Goal: Task Accomplishment & Management: Complete application form

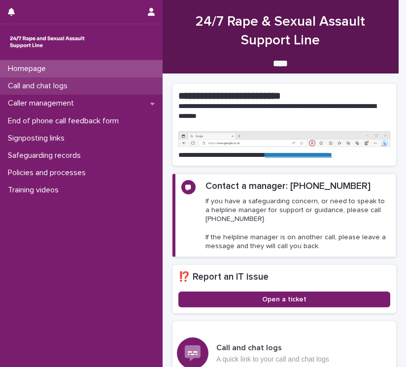
click at [57, 84] on p "Call and chat logs" at bounding box center [40, 85] width 72 height 9
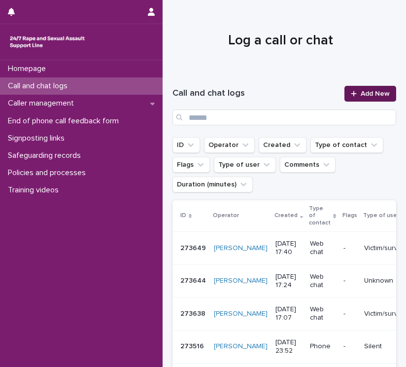
click at [384, 94] on link "Add New" at bounding box center [371, 94] width 52 height 16
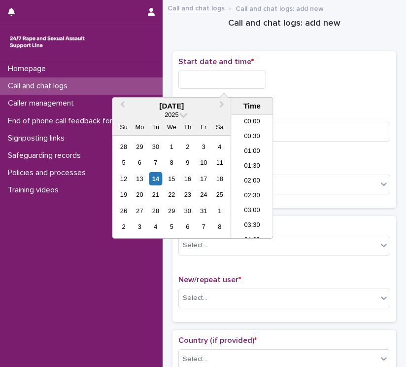
click at [195, 79] on input "text" at bounding box center [223, 80] width 88 height 18
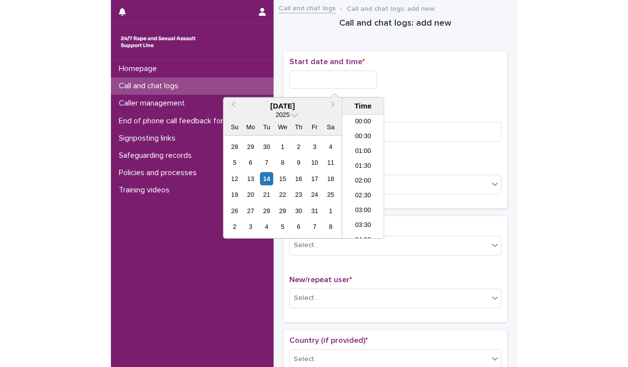
scroll to position [478, 0]
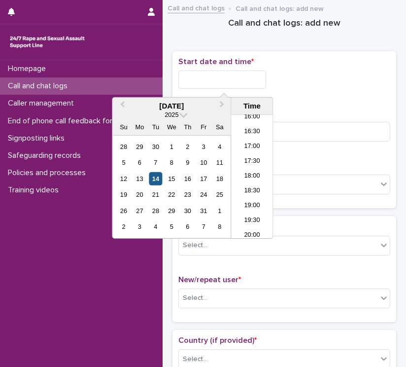
click at [156, 177] on div "14" at bounding box center [155, 178] width 13 height 13
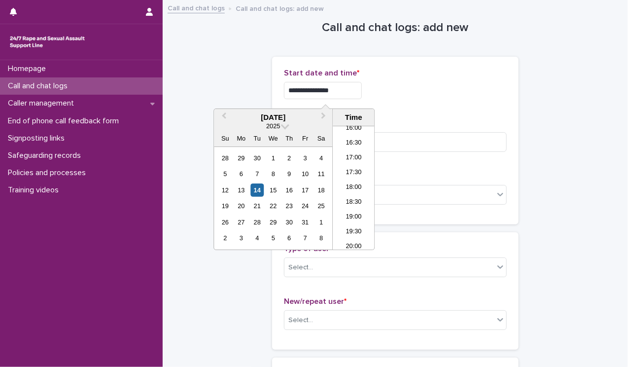
click at [331, 93] on input "**********" at bounding box center [323, 90] width 78 height 17
drag, startPoint x: 322, startPoint y: 89, endPoint x: 368, endPoint y: 88, distance: 46.9
click at [362, 88] on input "**********" at bounding box center [323, 90] width 78 height 17
type input "**********"
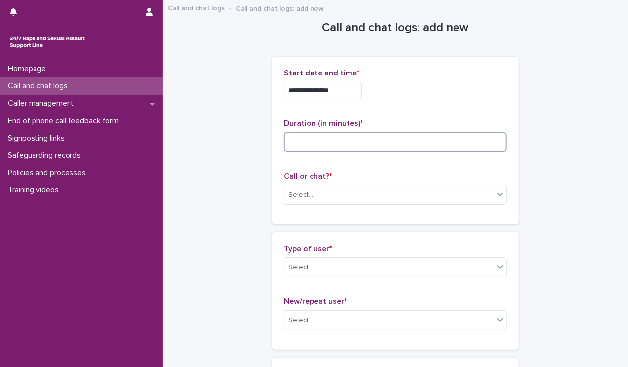
click at [406, 146] on input at bounding box center [395, 142] width 223 height 20
type input "**"
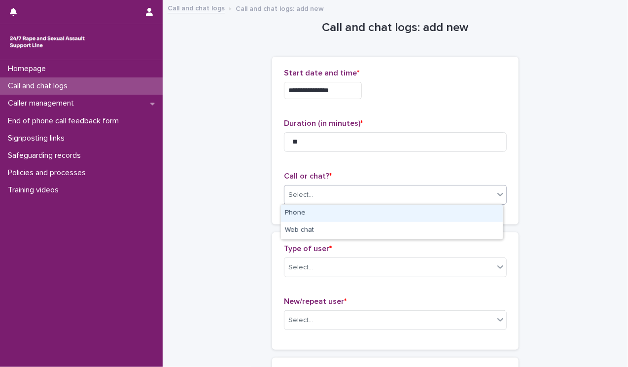
click at [406, 196] on div "Select..." at bounding box center [390, 195] width 210 height 16
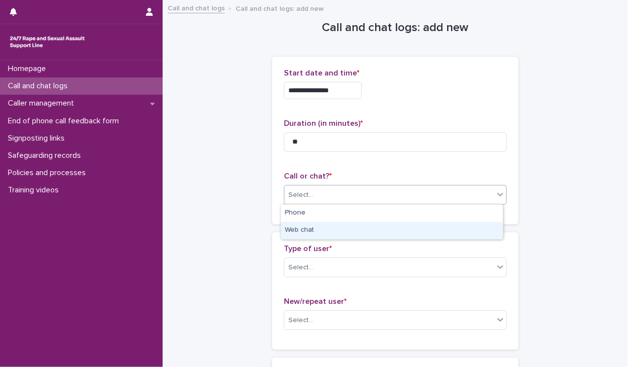
click at [406, 230] on div "Web chat" at bounding box center [392, 230] width 222 height 17
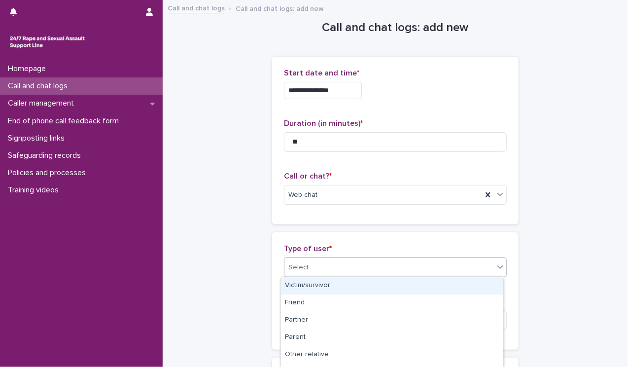
click at [406, 269] on icon at bounding box center [501, 267] width 10 height 10
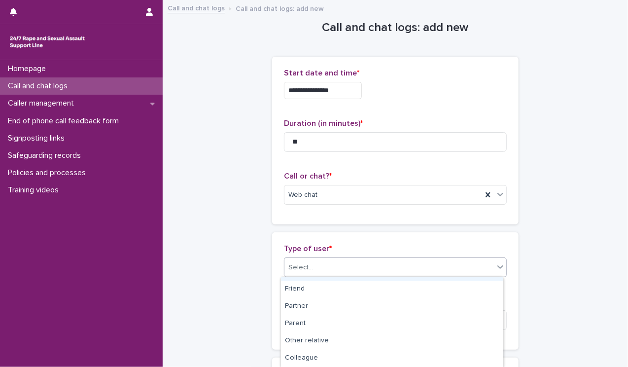
scroll to position [0, 0]
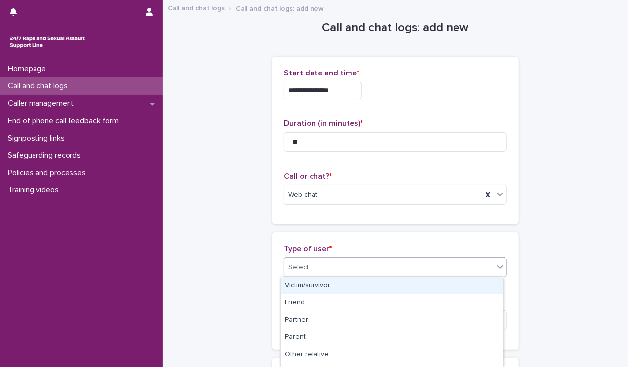
click at [406, 286] on div "Victim/survivor" at bounding box center [392, 285] width 222 height 17
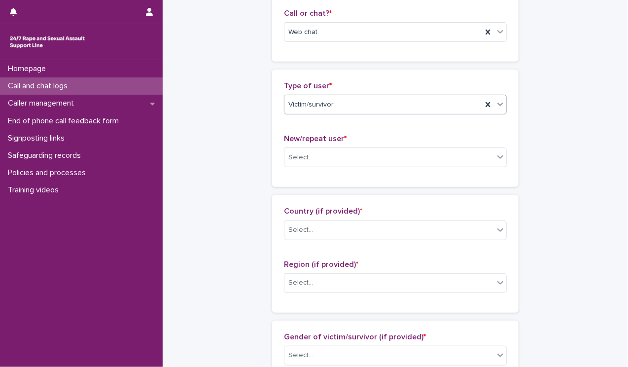
scroll to position [178, 0]
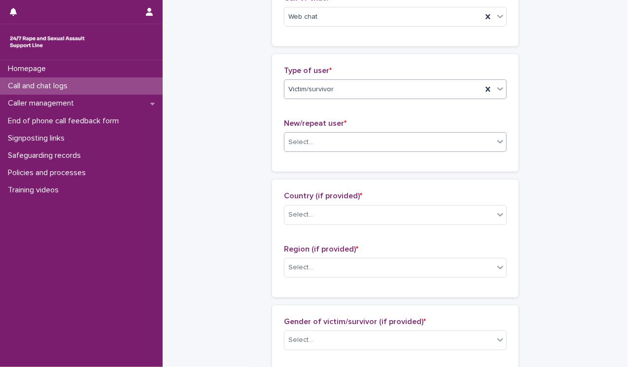
click at [406, 138] on div "Select..." at bounding box center [390, 142] width 210 height 16
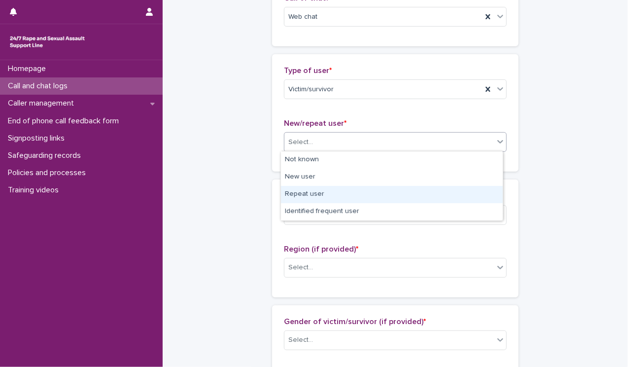
click at [406, 193] on div "Repeat user" at bounding box center [392, 194] width 222 height 17
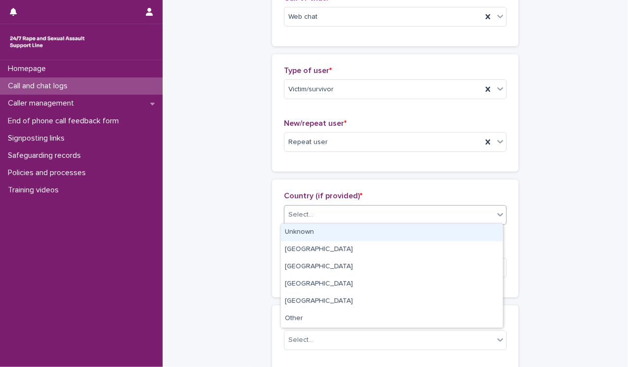
click at [406, 210] on icon at bounding box center [501, 215] width 10 height 10
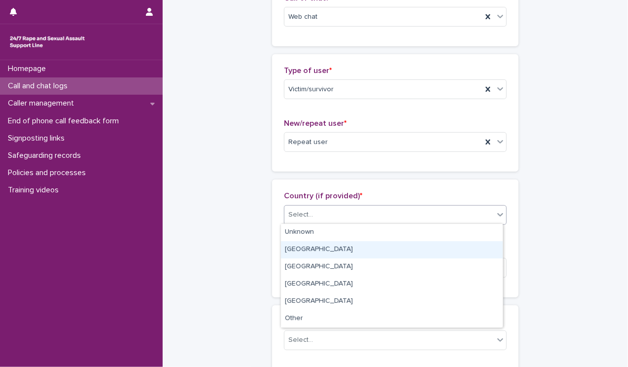
click at [406, 246] on div "[GEOGRAPHIC_DATA]" at bounding box center [392, 249] width 222 height 17
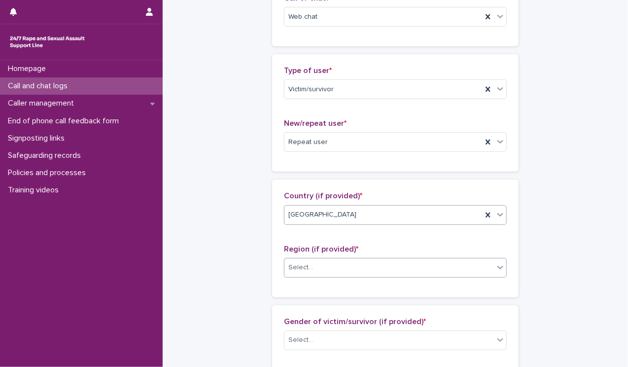
click at [406, 265] on icon at bounding box center [501, 267] width 10 height 10
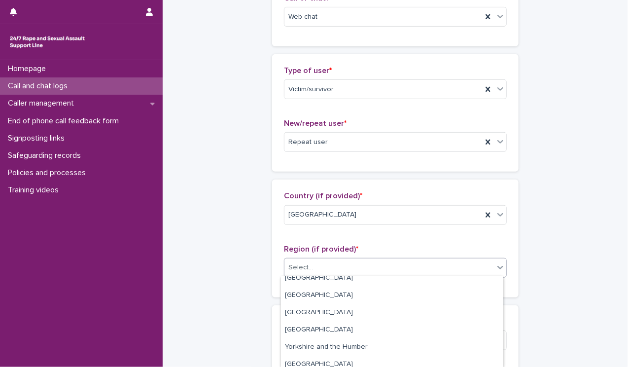
scroll to position [59, 0]
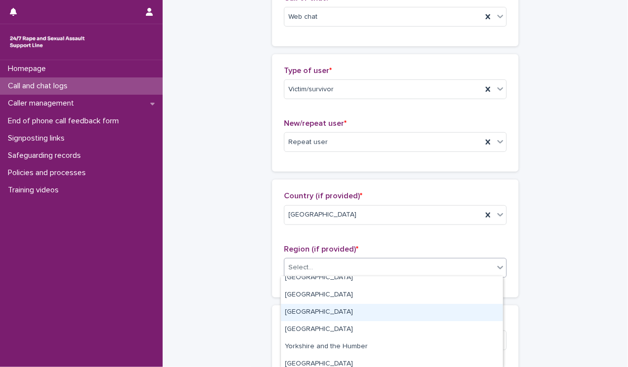
click at [406, 305] on div "[GEOGRAPHIC_DATA]" at bounding box center [392, 312] width 222 height 17
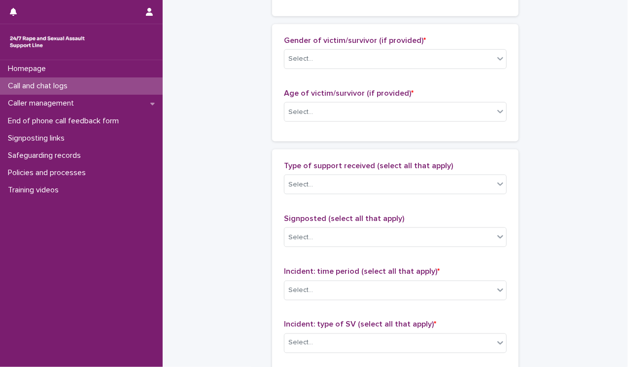
scroll to position [466, 0]
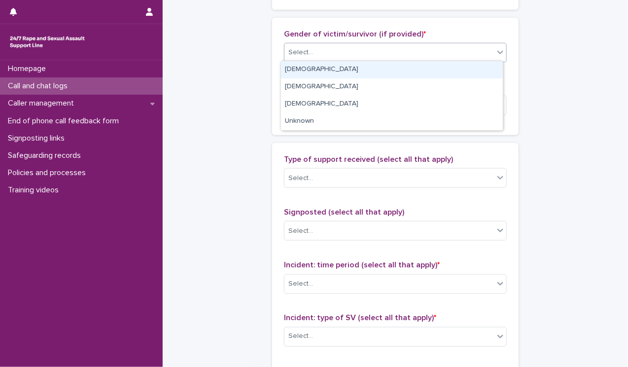
click at [406, 48] on icon at bounding box center [501, 52] width 10 height 10
click at [406, 69] on div "[DEMOGRAPHIC_DATA]" at bounding box center [392, 69] width 222 height 17
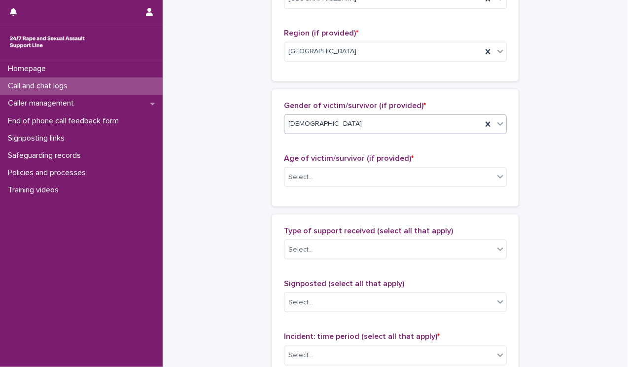
scroll to position [425, 0]
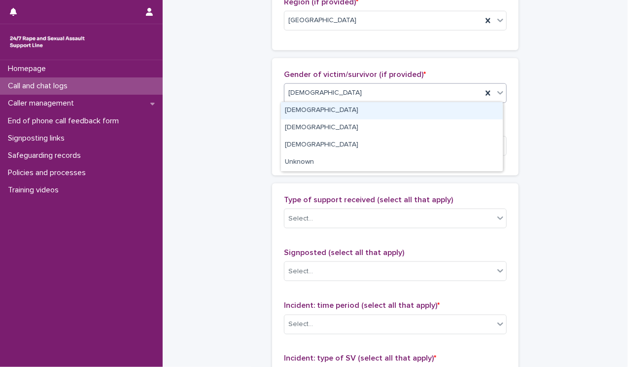
click at [406, 95] on icon at bounding box center [501, 93] width 10 height 10
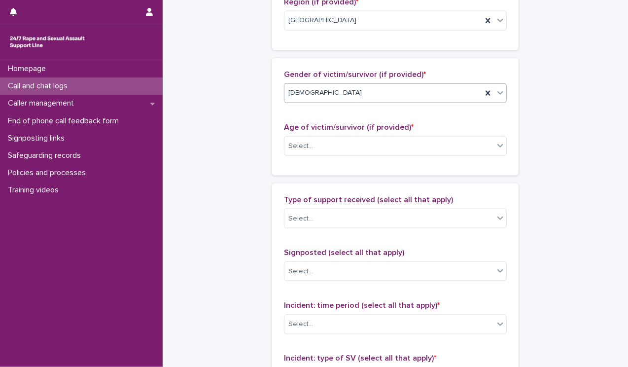
click at [406, 92] on icon at bounding box center [501, 93] width 10 height 10
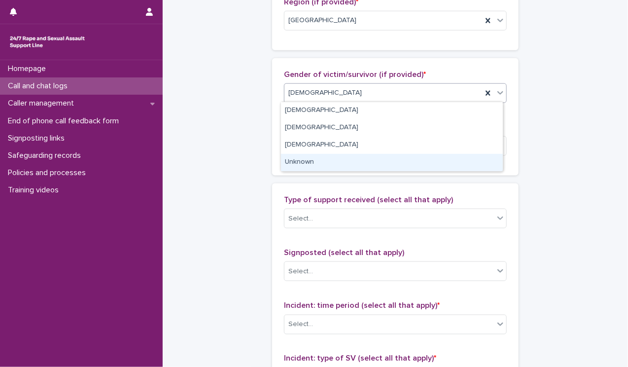
click at [406, 162] on div "Unknown" at bounding box center [392, 162] width 222 height 17
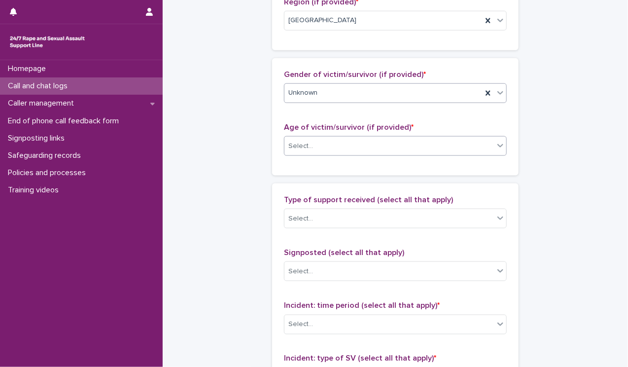
click at [406, 147] on icon at bounding box center [501, 146] width 10 height 10
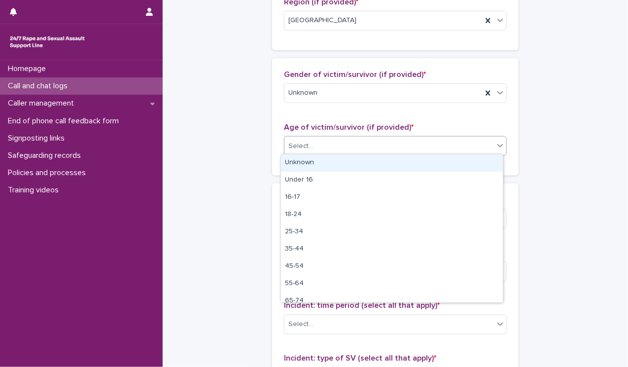
click at [406, 166] on div "Unknown" at bounding box center [392, 162] width 222 height 17
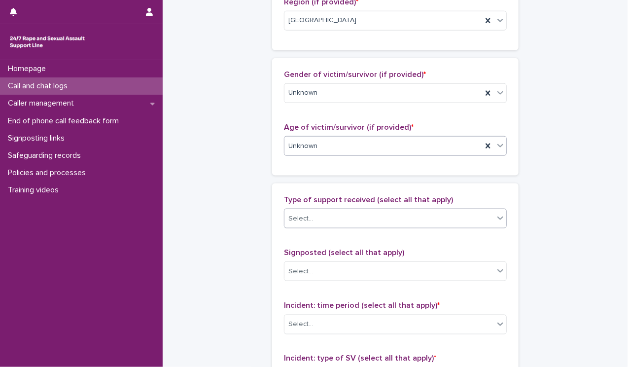
click at [406, 214] on div at bounding box center [501, 218] width 12 height 18
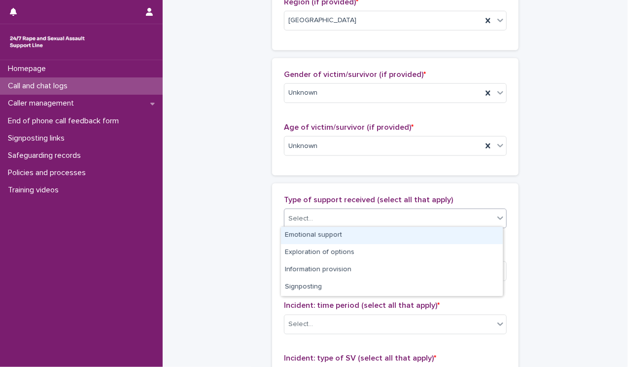
click at [406, 232] on div "Emotional support" at bounding box center [392, 235] width 222 height 17
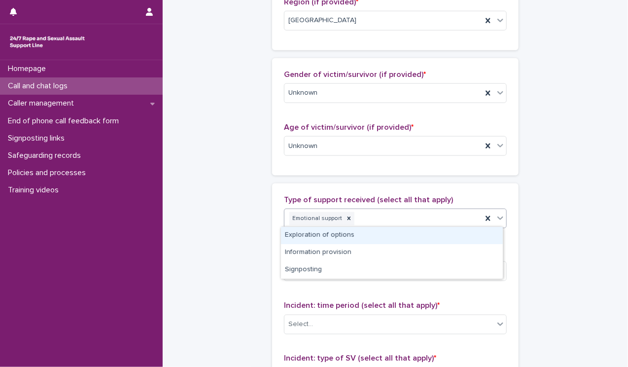
click at [406, 221] on icon at bounding box center [501, 218] width 10 height 10
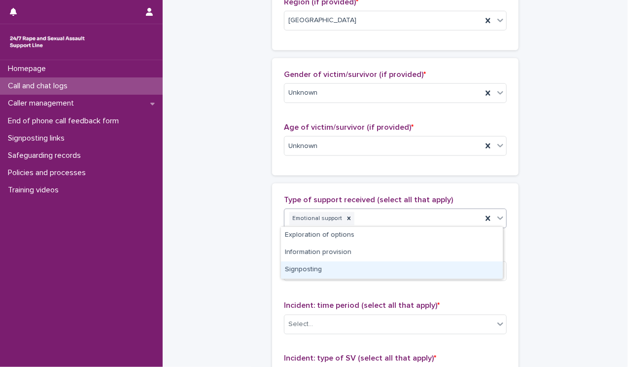
click at [406, 262] on div "Signposting" at bounding box center [392, 269] width 222 height 17
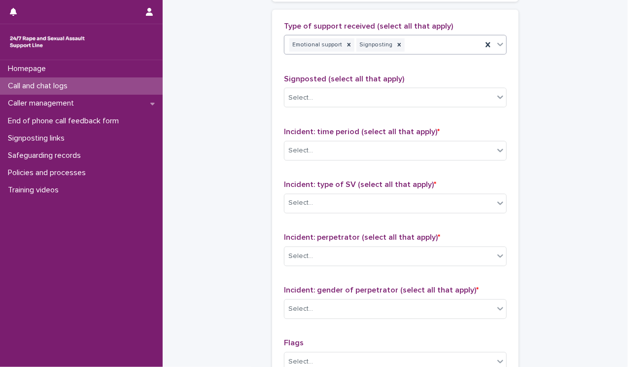
scroll to position [607, 0]
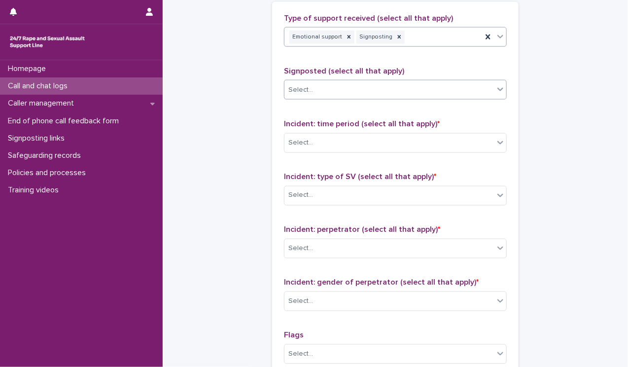
click at [406, 88] on div "Select..." at bounding box center [390, 90] width 210 height 16
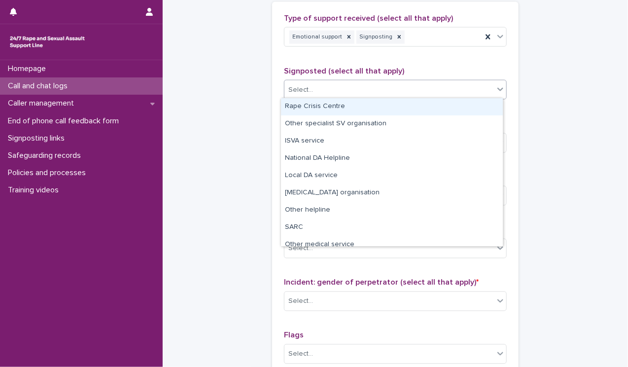
click at [406, 102] on div "Rape Crisis Centre" at bounding box center [392, 106] width 222 height 17
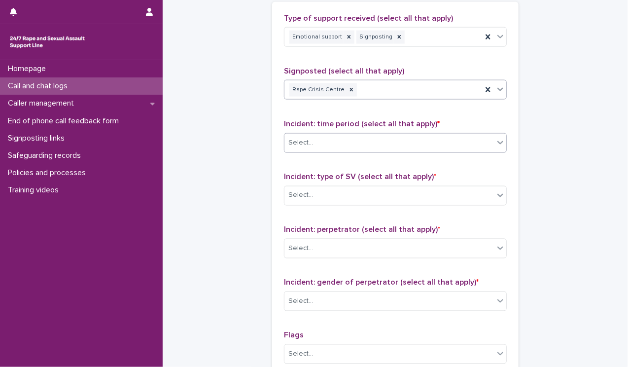
click at [406, 146] on div at bounding box center [501, 143] width 12 height 18
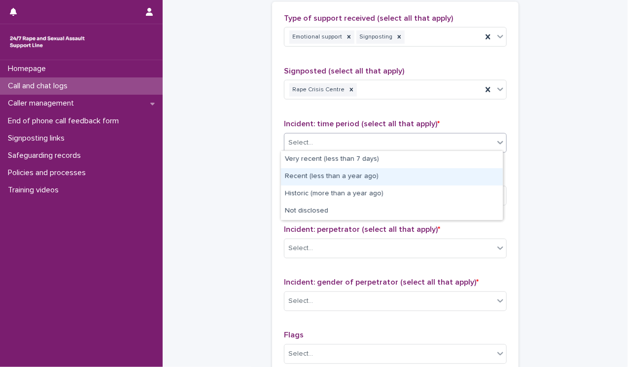
click at [406, 170] on div "Recent (less than a year ago)" at bounding box center [392, 176] width 222 height 17
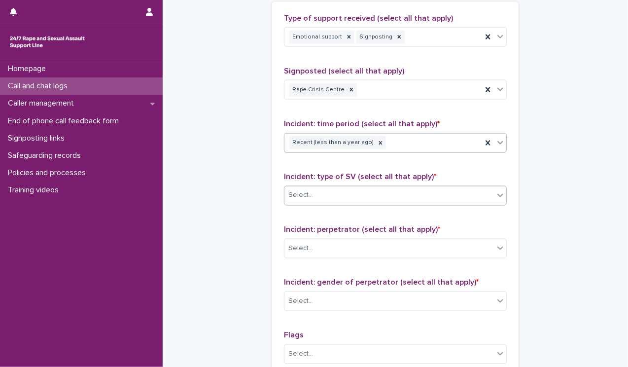
click at [406, 190] on icon at bounding box center [501, 195] width 10 height 10
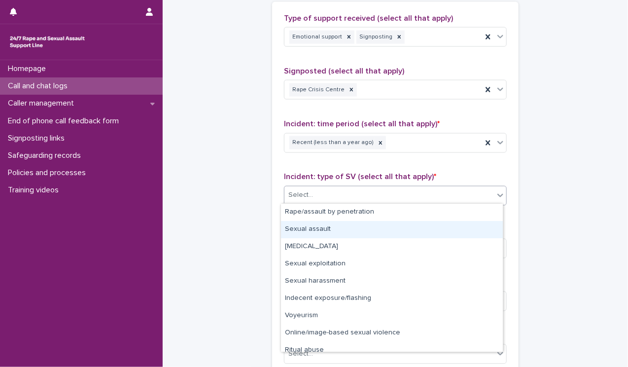
click at [406, 233] on div "Sexual assault" at bounding box center [392, 229] width 222 height 17
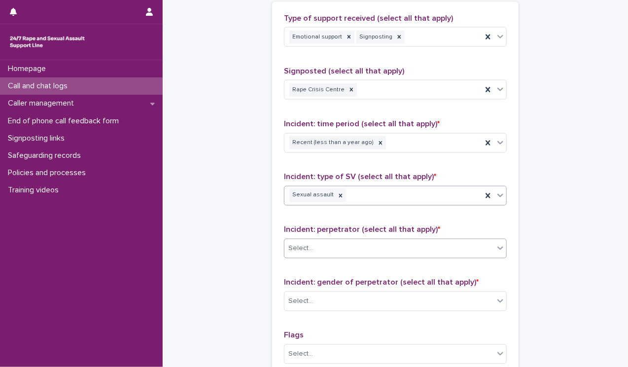
click at [406, 250] on icon at bounding box center [501, 248] width 10 height 10
drag, startPoint x: 504, startPoint y: 290, endPoint x: 499, endPoint y: 326, distance: 36.8
click at [406, 326] on div "Type of support received (select all that apply) Emotional support Signposting …" at bounding box center [395, 220] width 247 height 436
drag, startPoint x: 499, startPoint y: 326, endPoint x: 499, endPoint y: 252, distance: 74.0
click at [406, 252] on div at bounding box center [501, 248] width 12 height 18
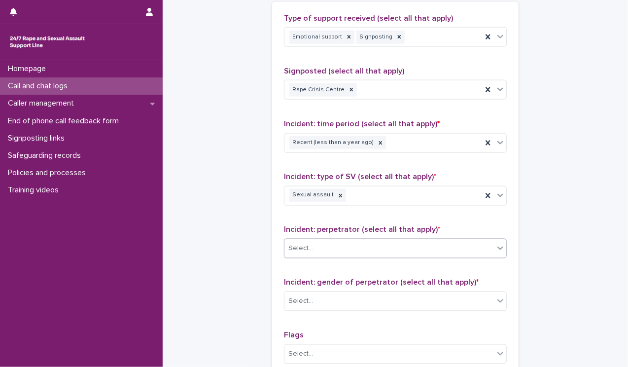
click at [406, 243] on icon at bounding box center [501, 248] width 10 height 10
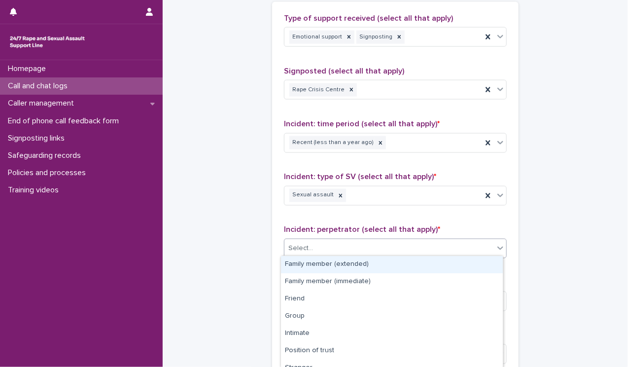
click at [406, 243] on icon at bounding box center [501, 248] width 10 height 10
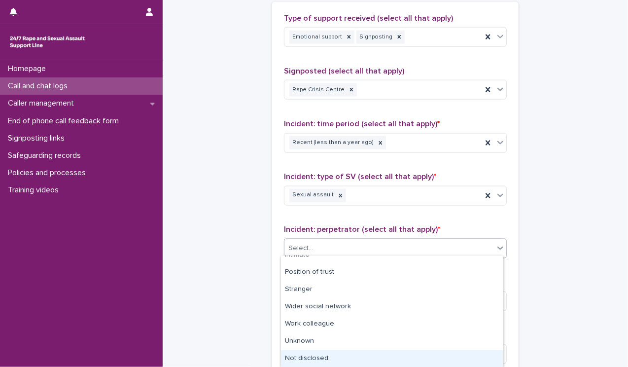
drag, startPoint x: 477, startPoint y: 361, endPoint x: 478, endPoint y: 349, distance: 12.3
click at [406, 355] on div "Not disclosed" at bounding box center [392, 358] width 222 height 17
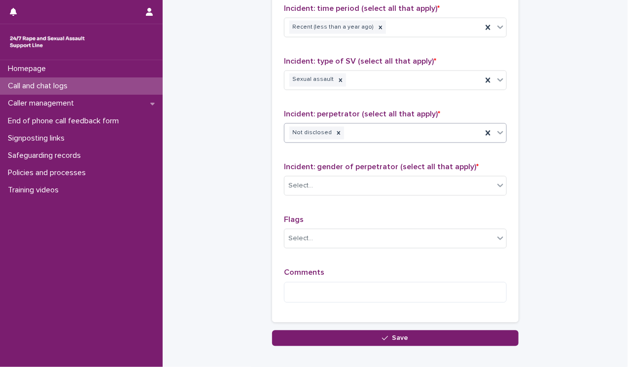
scroll to position [729, 0]
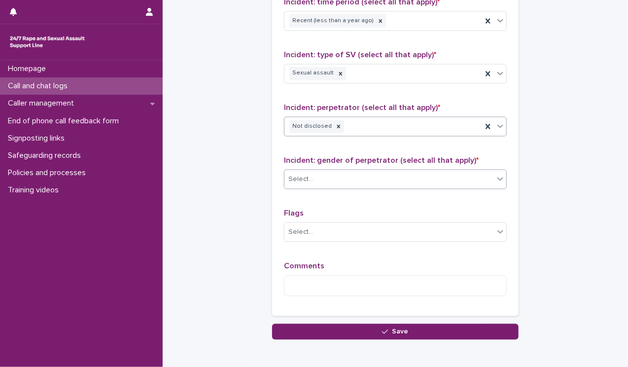
click at [406, 184] on div "Select..." at bounding box center [390, 180] width 210 height 16
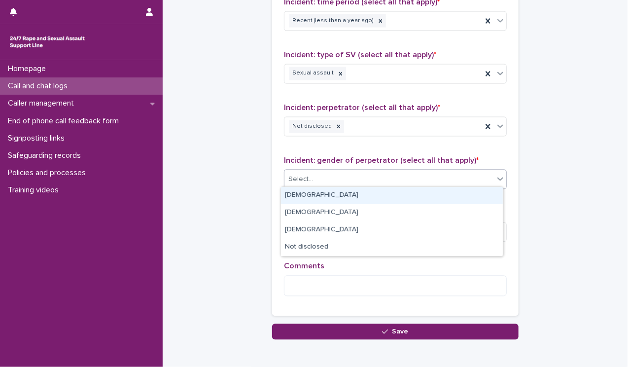
click at [406, 193] on div "[DEMOGRAPHIC_DATA]" at bounding box center [392, 195] width 222 height 17
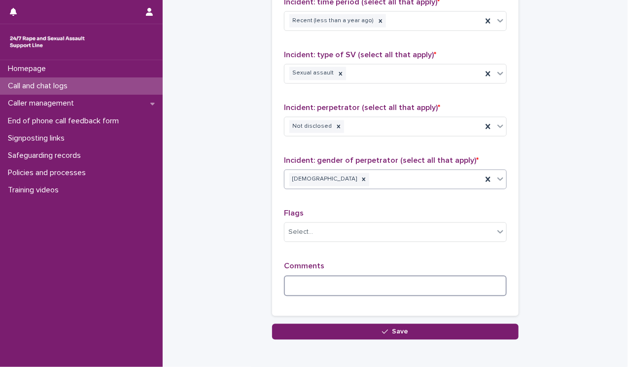
click at [404, 276] on textarea at bounding box center [395, 286] width 223 height 21
type textarea "*"
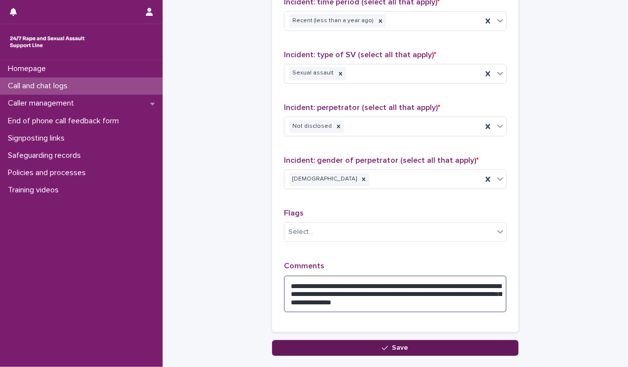
type textarea "**********"
click at [365, 344] on button "Save" at bounding box center [395, 348] width 247 height 16
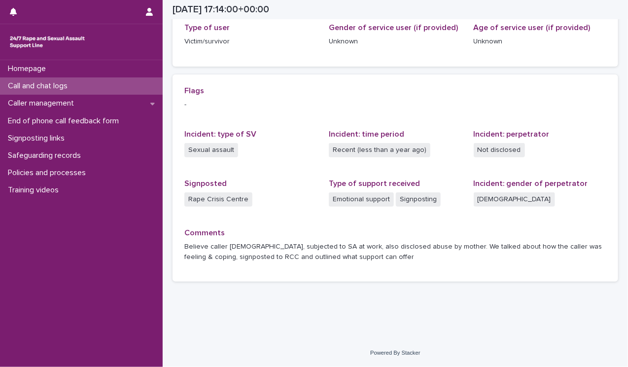
scroll to position [167, 0]
click at [72, 69] on div "Homepage" at bounding box center [81, 68] width 163 height 17
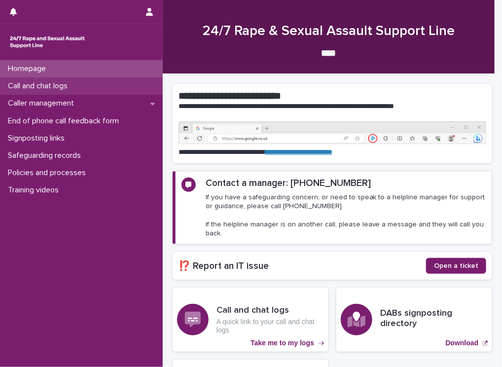
click at [54, 89] on p "Call and chat logs" at bounding box center [40, 85] width 72 height 9
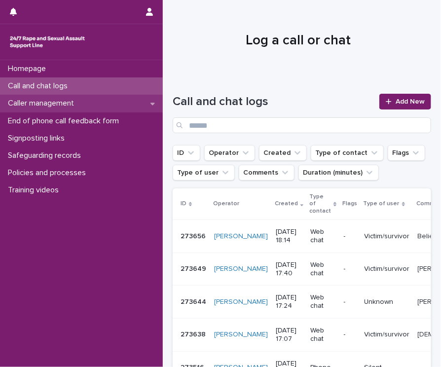
click at [75, 100] on p "Caller management" at bounding box center [43, 103] width 78 height 9
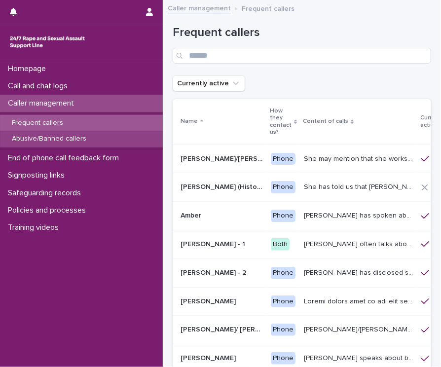
click at [48, 140] on p "Abusive/Banned callers" at bounding box center [49, 139] width 90 height 8
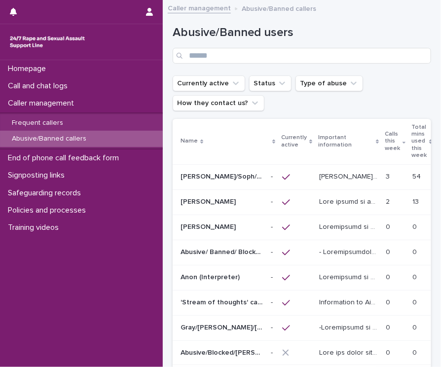
click at [310, 177] on div at bounding box center [296, 177] width 29 height 9
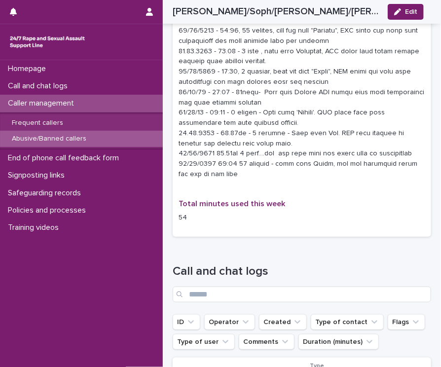
scroll to position [1217, 0]
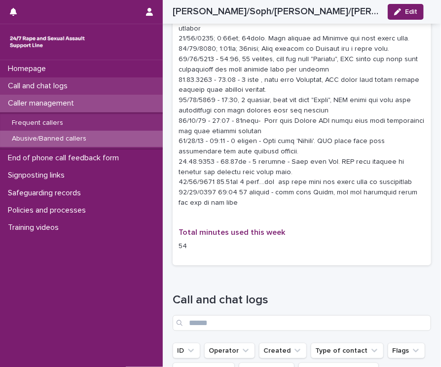
click at [47, 84] on p "Call and chat logs" at bounding box center [40, 85] width 72 height 9
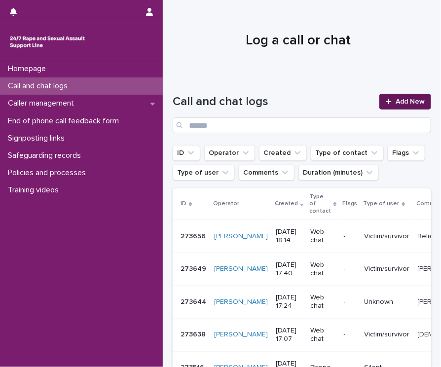
click at [386, 100] on icon at bounding box center [389, 101] width 6 height 7
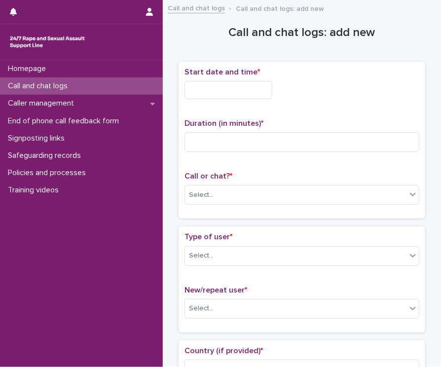
click at [223, 88] on input "text" at bounding box center [228, 90] width 88 height 18
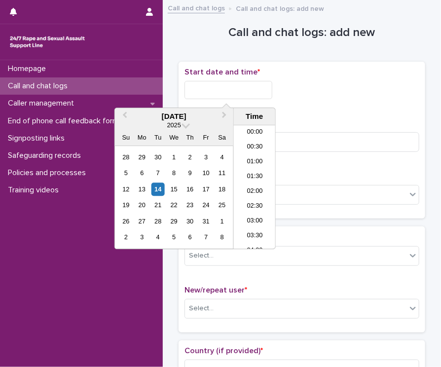
scroll to position [478, 0]
click at [158, 184] on div "14" at bounding box center [157, 189] width 13 height 13
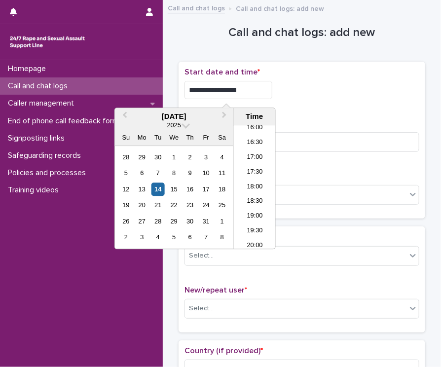
drag, startPoint x: 223, startPoint y: 84, endPoint x: 352, endPoint y: 86, distance: 129.3
click at [352, 86] on div "**********" at bounding box center [301, 90] width 235 height 18
type input "**********"
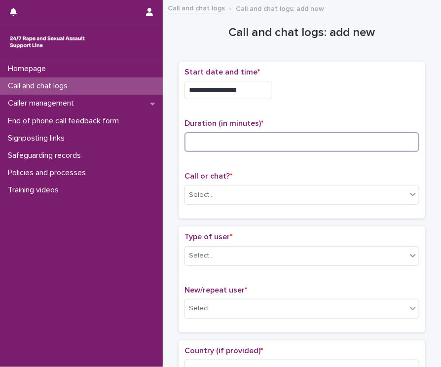
click at [341, 142] on input at bounding box center [301, 142] width 235 height 20
type input "*"
click at [388, 201] on div "Select..." at bounding box center [295, 195] width 221 height 16
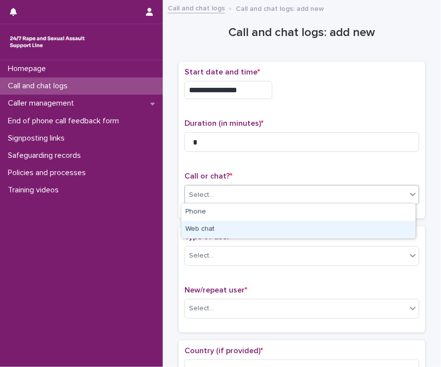
click at [374, 224] on div "Web chat" at bounding box center [299, 229] width 234 height 17
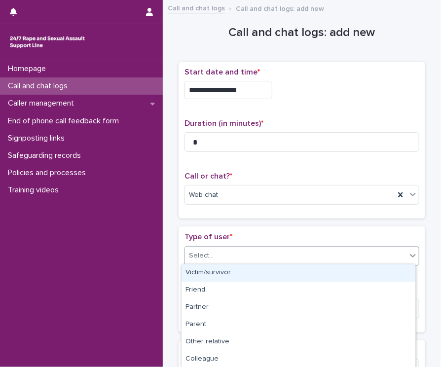
click at [406, 256] on icon at bounding box center [413, 256] width 10 height 10
click at [395, 275] on div "Victim/survivor" at bounding box center [299, 272] width 234 height 17
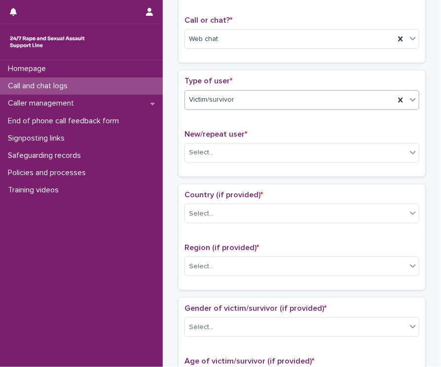
scroll to position [169, 0]
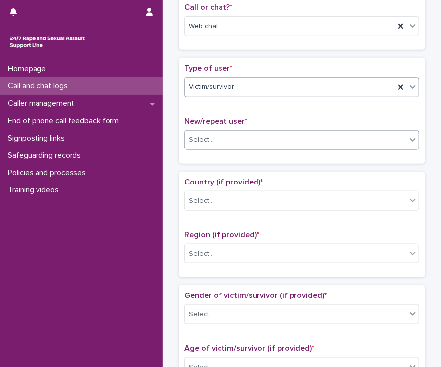
click at [406, 138] on icon at bounding box center [413, 139] width 6 height 3
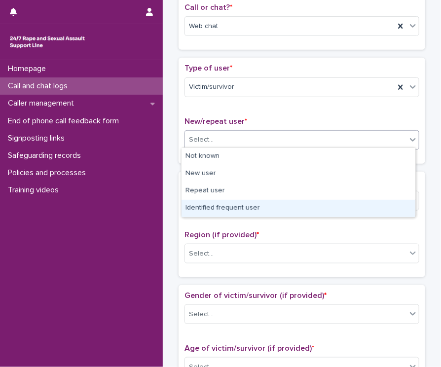
click at [380, 200] on div "Identified frequent user" at bounding box center [299, 208] width 234 height 17
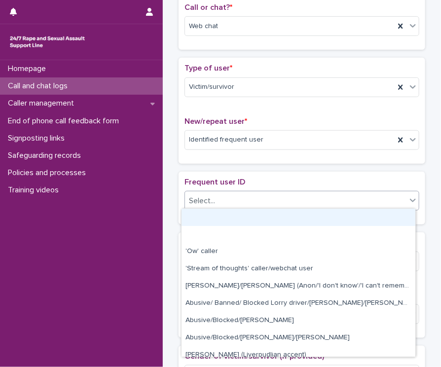
click at [406, 197] on icon at bounding box center [413, 200] width 10 height 10
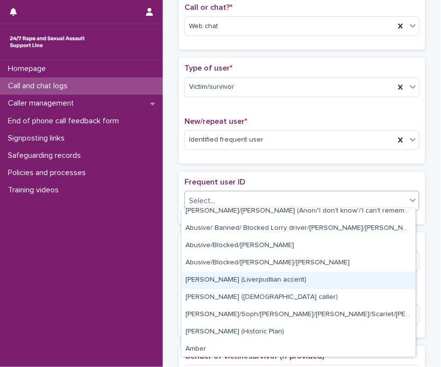
scroll to position [79, 0]
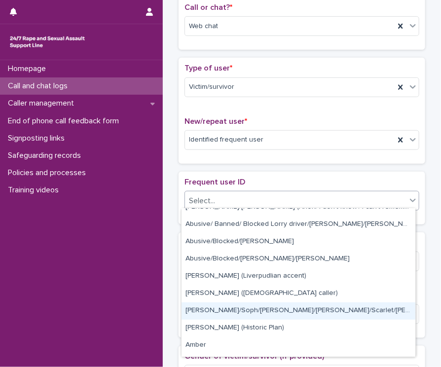
click at [345, 311] on div "[PERSON_NAME]/Soph/[PERSON_NAME]/[PERSON_NAME]/Scarlet/[PERSON_NAME] - Banned/W…" at bounding box center [299, 310] width 234 height 17
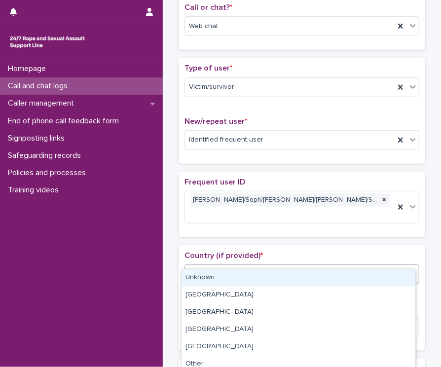
click at [406, 265] on div at bounding box center [413, 274] width 12 height 18
click at [384, 271] on div "Unknown" at bounding box center [299, 277] width 234 height 17
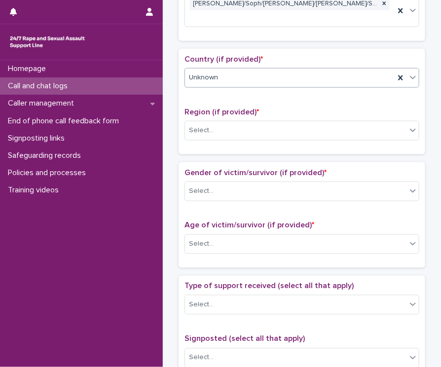
scroll to position [370, 0]
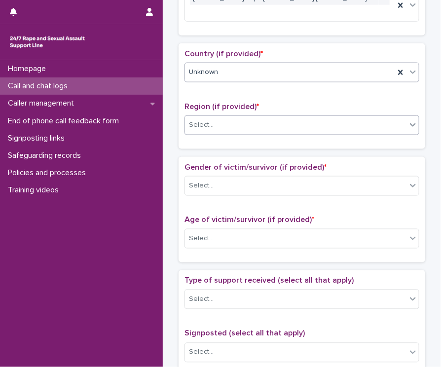
click at [395, 117] on div "Select..." at bounding box center [295, 125] width 221 height 16
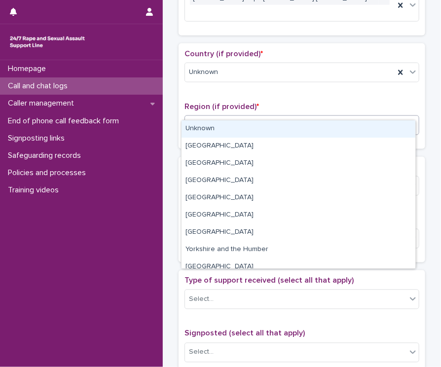
click at [383, 130] on div "Unknown" at bounding box center [299, 128] width 234 height 17
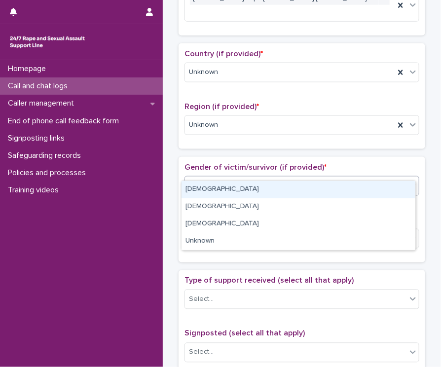
click at [406, 177] on div at bounding box center [413, 186] width 12 height 18
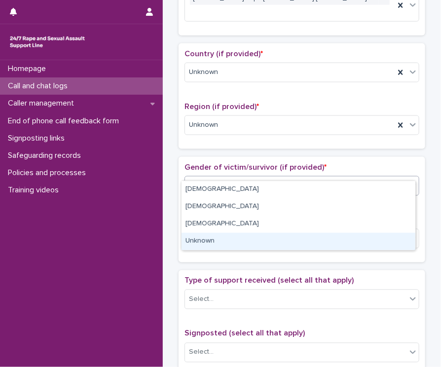
click at [390, 242] on div "Unknown" at bounding box center [299, 241] width 234 height 17
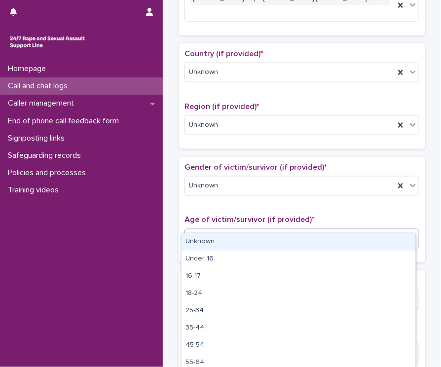
click at [406, 233] on icon at bounding box center [413, 238] width 10 height 10
click at [395, 248] on div "Unknown" at bounding box center [299, 241] width 234 height 17
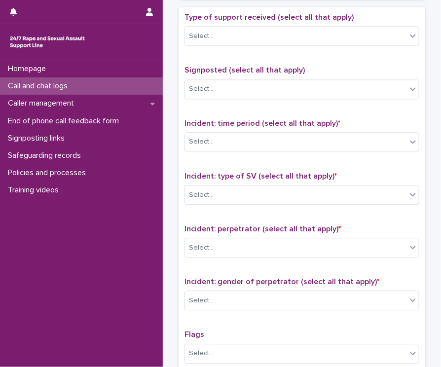
scroll to position [635, 0]
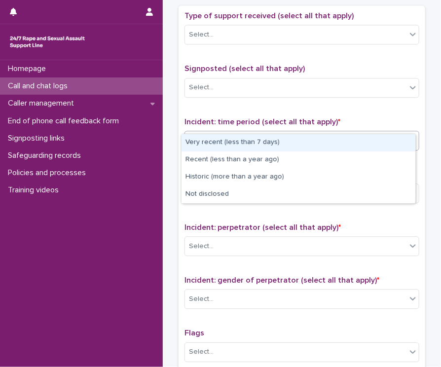
click at [406, 135] on icon at bounding box center [413, 140] width 10 height 10
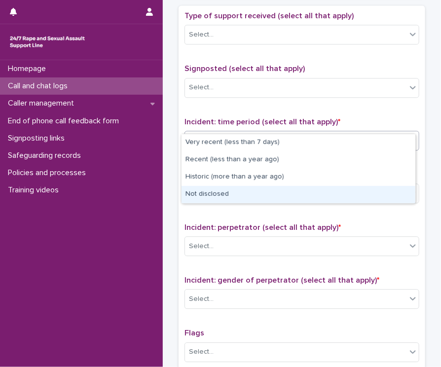
click at [383, 191] on div "Not disclosed" at bounding box center [299, 194] width 234 height 17
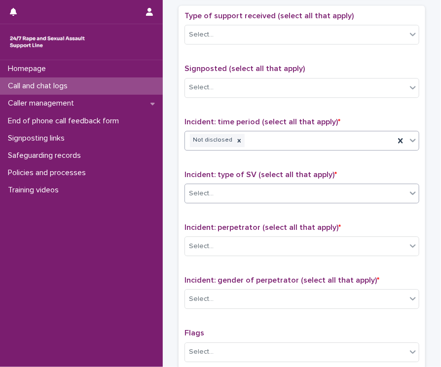
click at [402, 185] on div "Select..." at bounding box center [295, 193] width 221 height 16
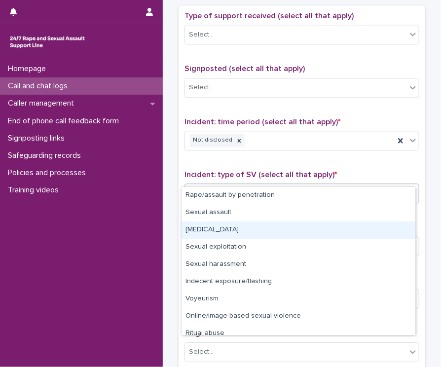
drag, startPoint x: 407, startPoint y: 222, endPoint x: 416, endPoint y: 300, distance: 78.0
click at [406, 300] on body "**********" at bounding box center [220, 183] width 441 height 367
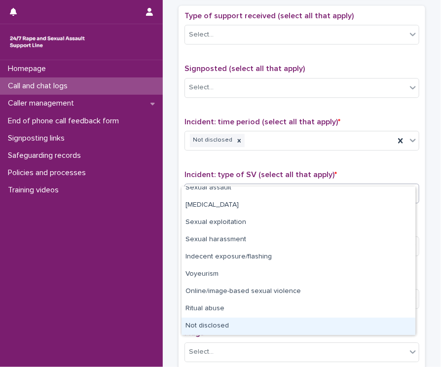
click at [378, 330] on div "Not disclosed" at bounding box center [299, 326] width 234 height 17
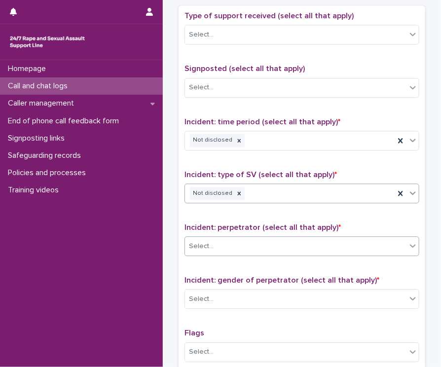
click at [406, 244] on icon at bounding box center [413, 245] width 6 height 3
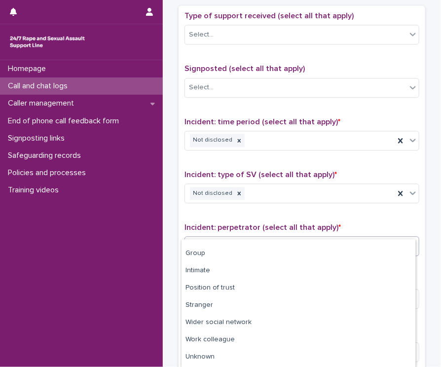
scroll to position [62, 0]
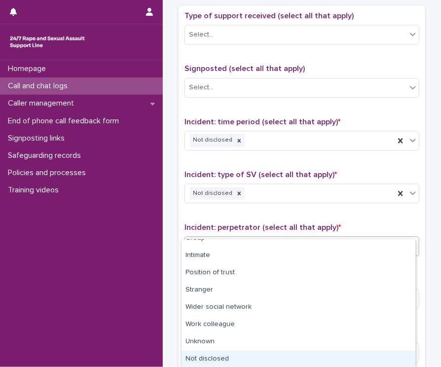
click at [396, 351] on div "Not disclosed" at bounding box center [299, 359] width 234 height 17
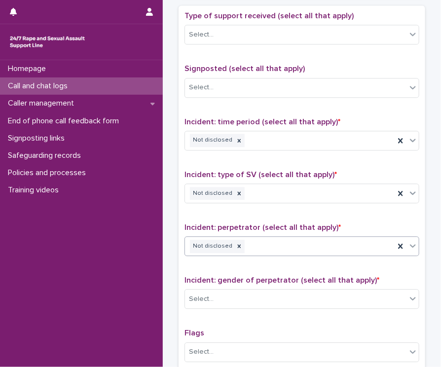
scroll to position [764, 0]
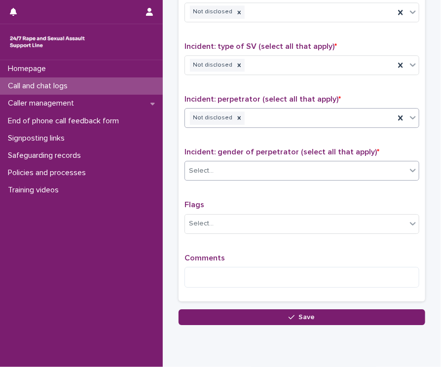
click at [406, 165] on icon at bounding box center [413, 170] width 10 height 10
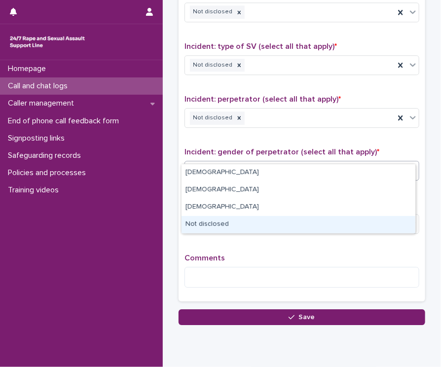
click at [369, 224] on div "Not disclosed" at bounding box center [299, 224] width 234 height 17
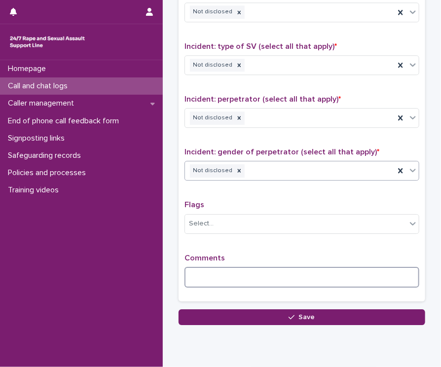
drag, startPoint x: 335, startPoint y: 265, endPoint x: 356, endPoint y: 262, distance: 20.4
click at [335, 267] on textarea at bounding box center [301, 277] width 235 height 21
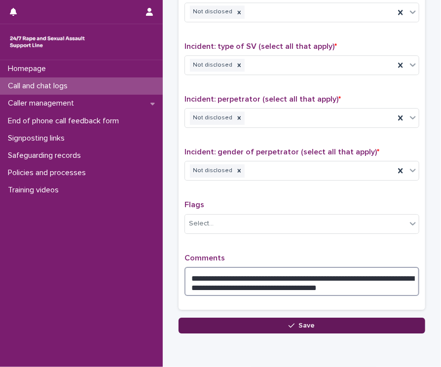
type textarea "**********"
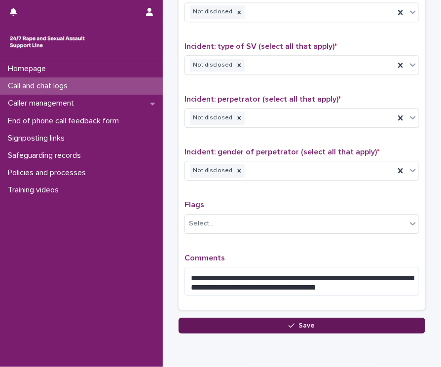
click at [339, 318] on button "Save" at bounding box center [302, 326] width 247 height 16
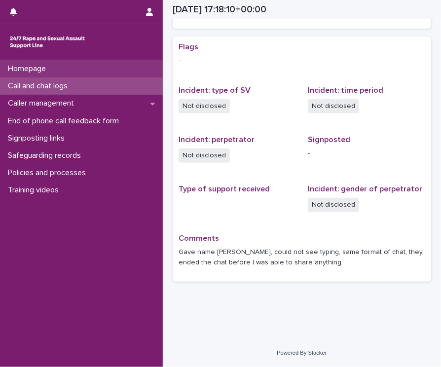
click at [42, 73] on p "Homepage" at bounding box center [29, 68] width 50 height 9
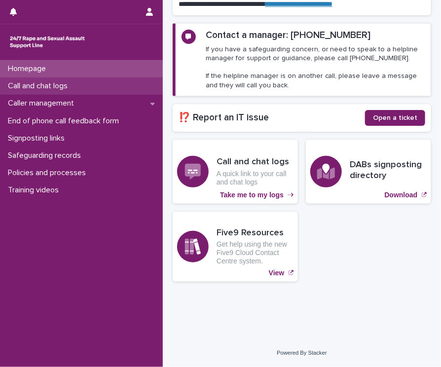
scroll to position [186, 0]
click at [37, 84] on p "Call and chat logs" at bounding box center [40, 85] width 72 height 9
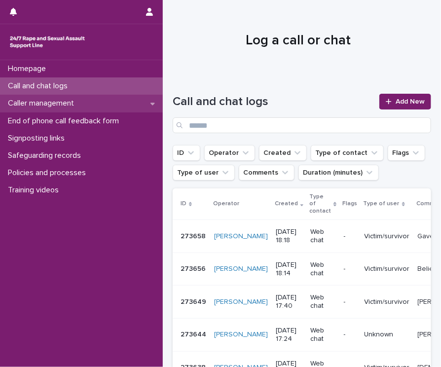
click at [91, 105] on div "Caller management" at bounding box center [81, 103] width 163 height 17
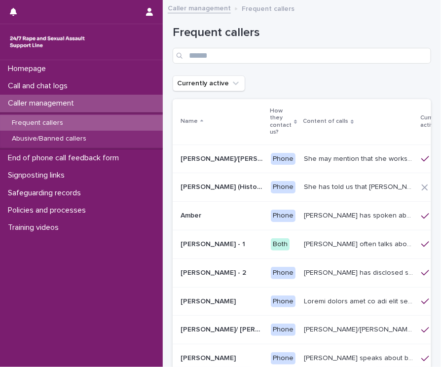
click at [80, 147] on div "Frequent callers Abusive/Banned callers" at bounding box center [81, 130] width 163 height 37
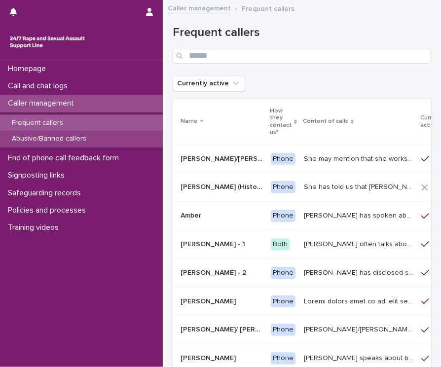
click at [80, 143] on p "Abusive/Banned callers" at bounding box center [49, 139] width 90 height 8
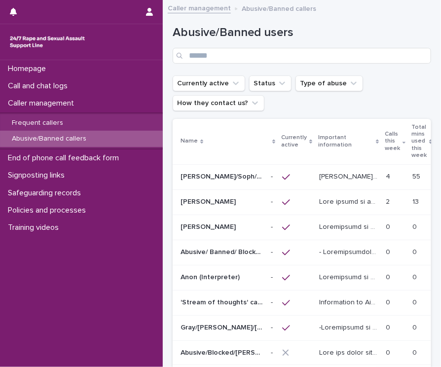
click at [251, 169] on div "[PERSON_NAME]/Soph/[PERSON_NAME]/[PERSON_NAME]/Scarlet/[PERSON_NAME] - Banned/W…" at bounding box center [222, 177] width 82 height 16
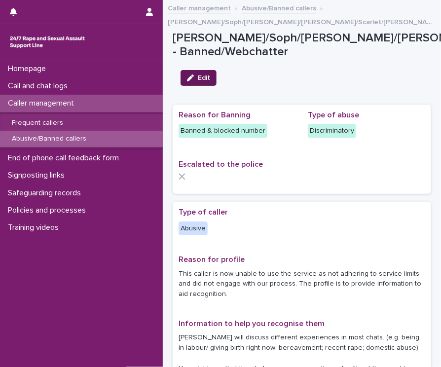
click at [187, 73] on button "Edit" at bounding box center [199, 78] width 36 height 16
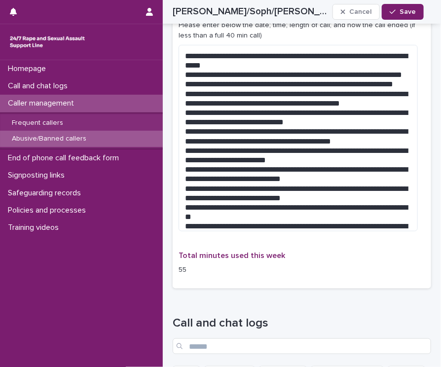
scroll to position [1232, 0]
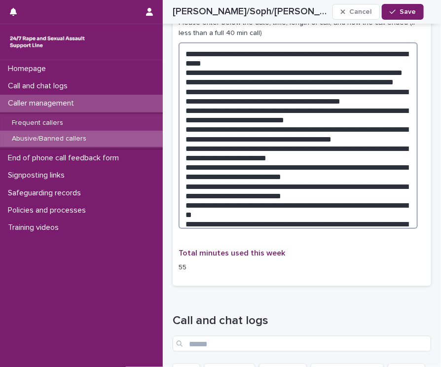
click at [287, 197] on textarea at bounding box center [298, 135] width 239 height 187
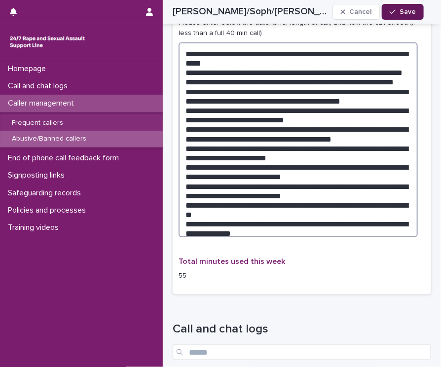
type textarea "**********"
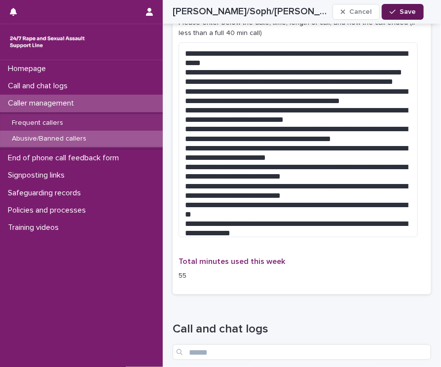
click at [406, 11] on button "Save" at bounding box center [403, 12] width 42 height 16
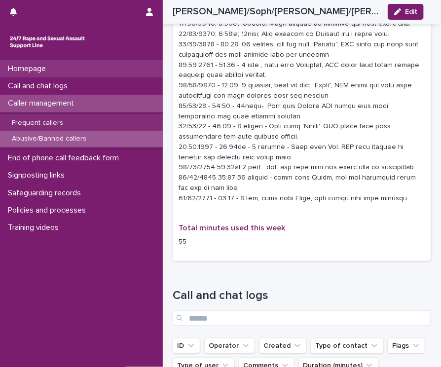
click at [49, 71] on p "Homepage" at bounding box center [29, 68] width 50 height 9
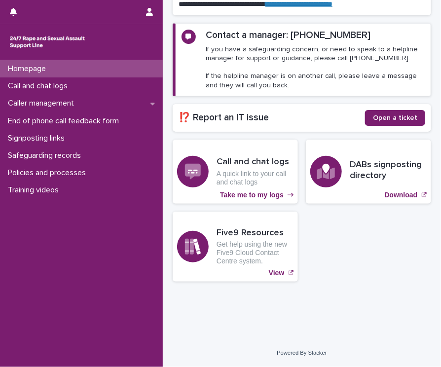
scroll to position [186, 0]
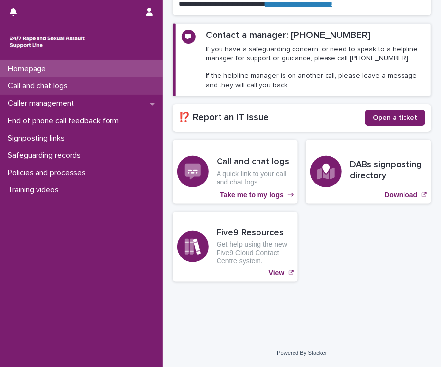
click at [38, 85] on p "Call and chat logs" at bounding box center [40, 85] width 72 height 9
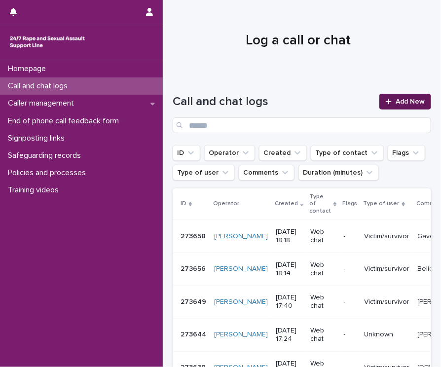
click at [386, 105] on div at bounding box center [391, 101] width 10 height 7
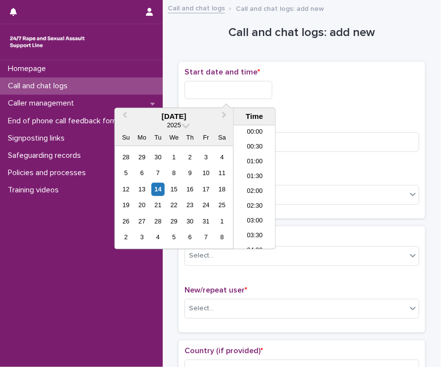
click at [239, 90] on input "text" at bounding box center [228, 90] width 88 height 18
click at [161, 191] on div "14" at bounding box center [157, 189] width 13 height 13
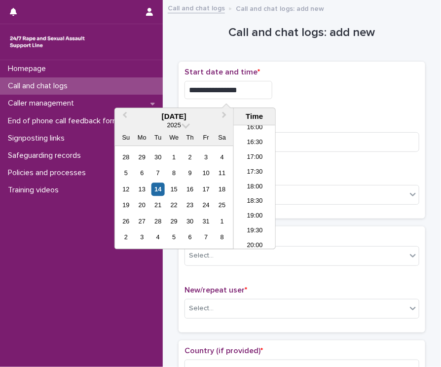
drag, startPoint x: 221, startPoint y: 89, endPoint x: 299, endPoint y: 81, distance: 78.3
click at [299, 81] on div "**********" at bounding box center [301, 90] width 235 height 18
type input "**********"
click at [334, 135] on input at bounding box center [301, 142] width 235 height 20
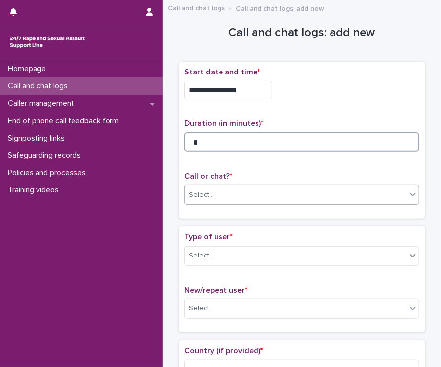
type input "*"
click at [406, 196] on icon at bounding box center [413, 194] width 10 height 10
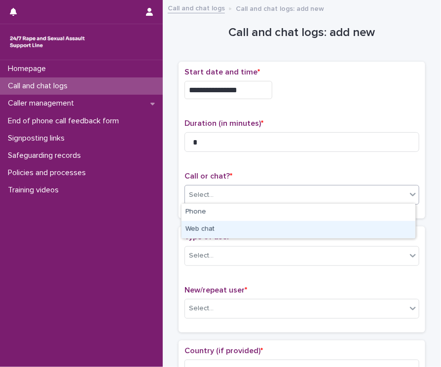
click at [369, 224] on div "Web chat" at bounding box center [299, 229] width 234 height 17
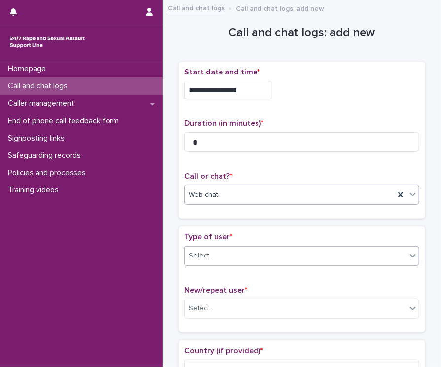
click at [401, 254] on div "Select..." at bounding box center [295, 256] width 221 height 16
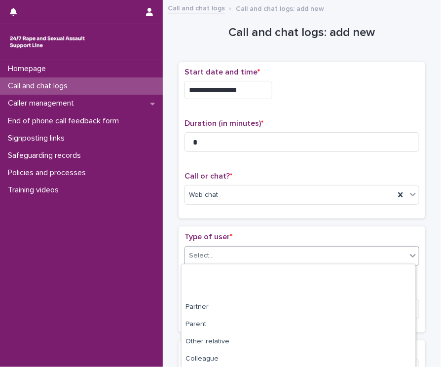
scroll to position [155, 0]
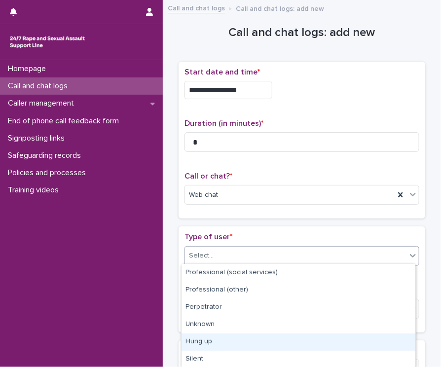
click at [386, 339] on div "Hung up" at bounding box center [299, 341] width 234 height 17
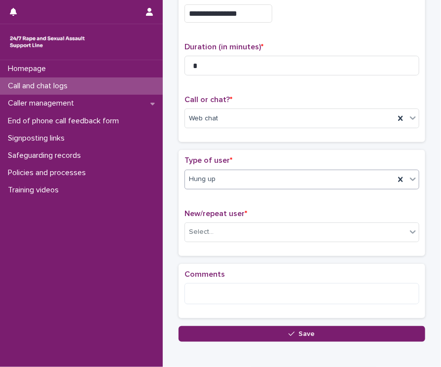
scroll to position [126, 0]
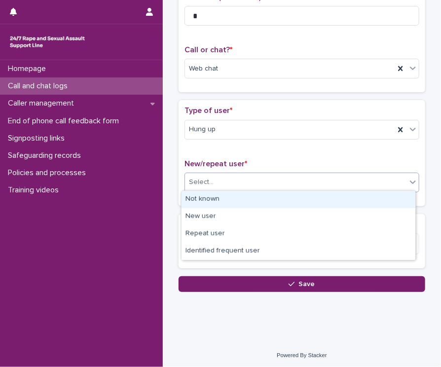
click at [406, 178] on icon at bounding box center [413, 182] width 10 height 10
click at [379, 199] on div "Not known" at bounding box center [299, 199] width 234 height 17
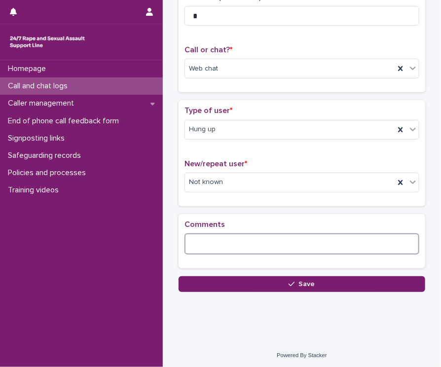
click at [339, 243] on textarea at bounding box center [301, 243] width 235 height 21
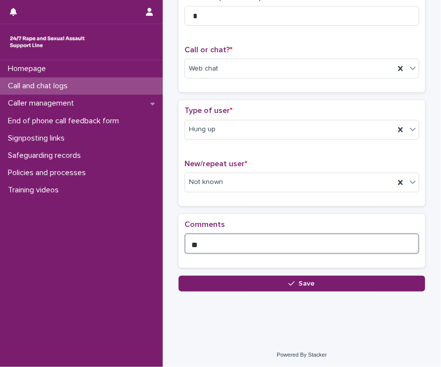
type textarea "*"
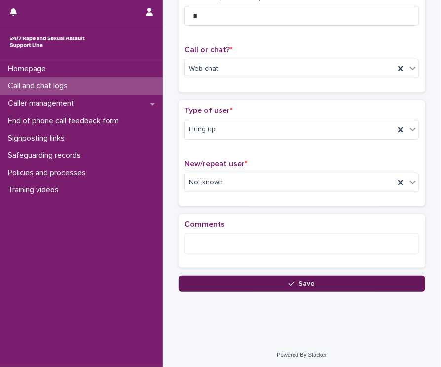
click at [326, 279] on button "Save" at bounding box center [302, 284] width 247 height 16
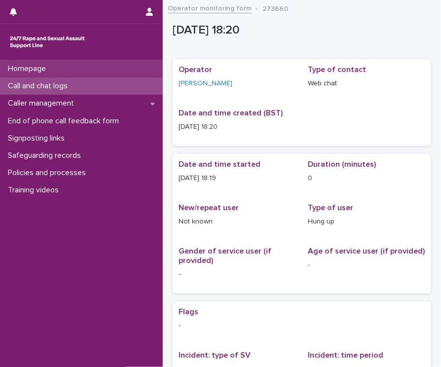
click at [22, 70] on p "Homepage" at bounding box center [29, 68] width 50 height 9
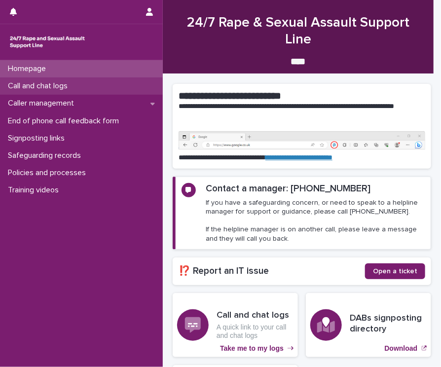
click at [22, 86] on p "Call and chat logs" at bounding box center [40, 85] width 72 height 9
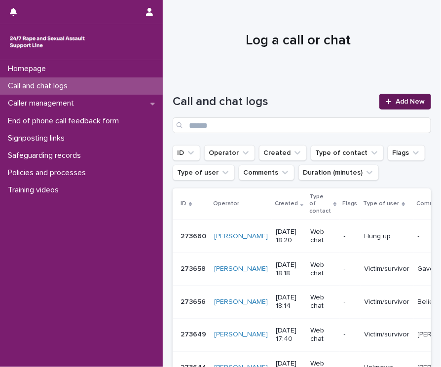
click at [386, 101] on icon at bounding box center [388, 101] width 5 height 5
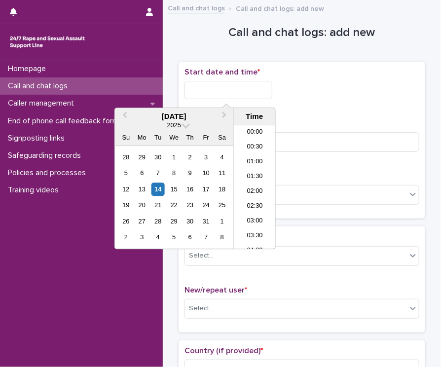
click at [216, 88] on input "text" at bounding box center [228, 90] width 88 height 18
click at [158, 186] on div "14" at bounding box center [157, 189] width 13 height 13
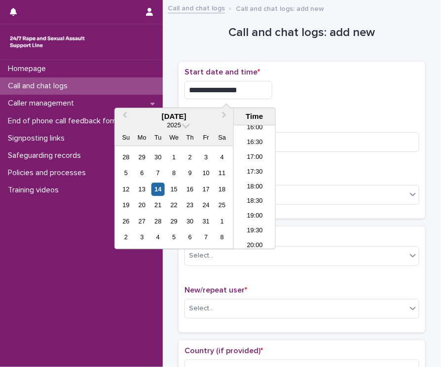
drag, startPoint x: 222, startPoint y: 87, endPoint x: 334, endPoint y: 97, distance: 112.0
click at [334, 97] on div "**********" at bounding box center [301, 90] width 235 height 18
type input "**********"
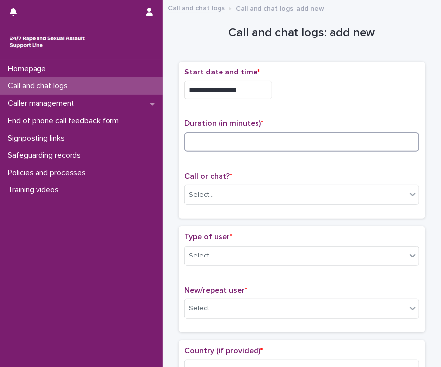
click at [347, 139] on input at bounding box center [301, 142] width 235 height 20
type input "*"
click at [406, 193] on icon at bounding box center [413, 194] width 10 height 10
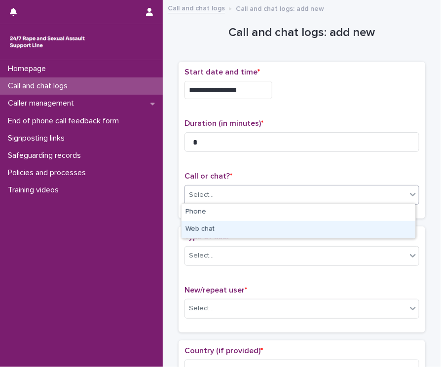
click at [384, 224] on div "Web chat" at bounding box center [299, 229] width 234 height 17
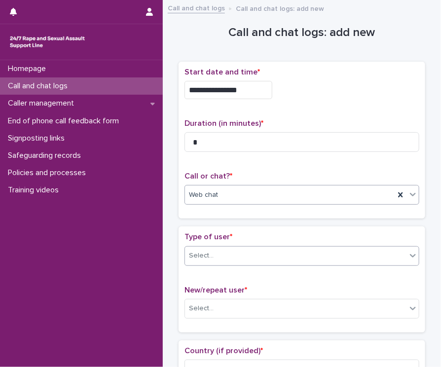
click at [406, 257] on icon at bounding box center [413, 256] width 10 height 10
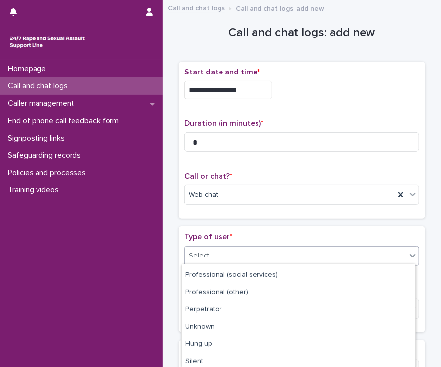
scroll to position [155, 0]
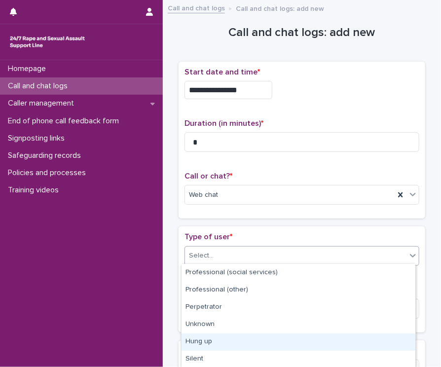
click at [397, 346] on div "Hung up" at bounding box center [299, 341] width 234 height 17
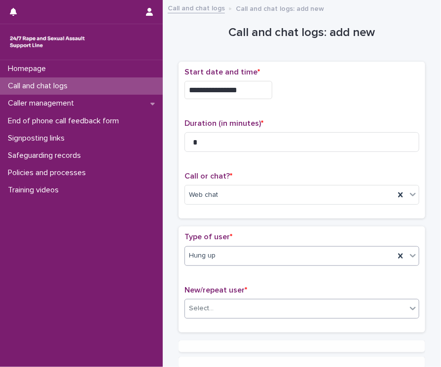
click at [406, 310] on icon at bounding box center [413, 308] width 10 height 10
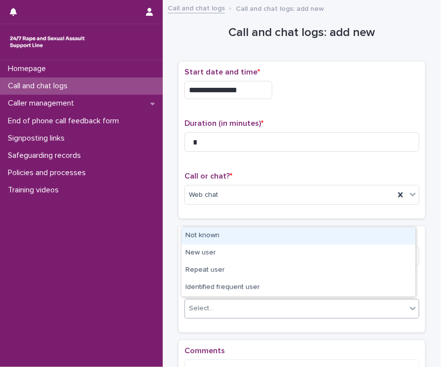
click at [298, 242] on div "Not known" at bounding box center [299, 235] width 234 height 17
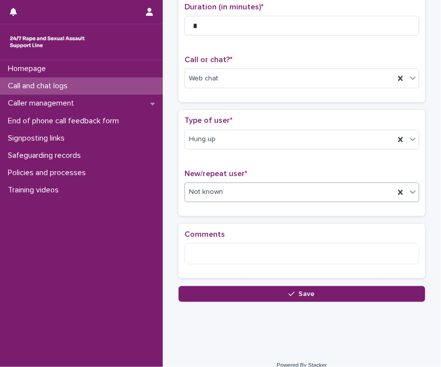
scroll to position [119, 0]
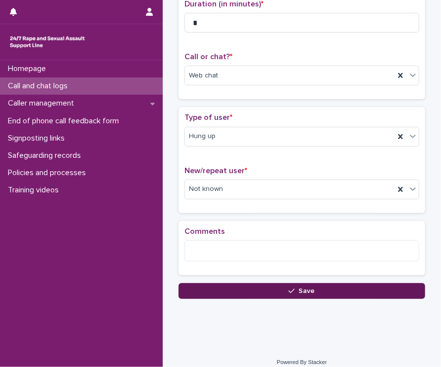
click at [342, 289] on button "Save" at bounding box center [302, 291] width 247 height 16
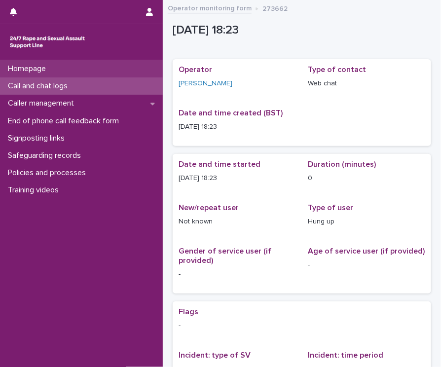
click at [38, 65] on p "Homepage" at bounding box center [29, 68] width 50 height 9
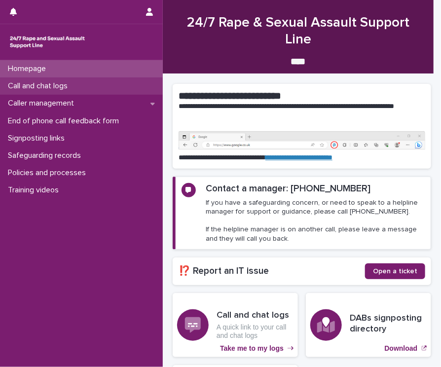
click at [36, 88] on p "Call and chat logs" at bounding box center [40, 85] width 72 height 9
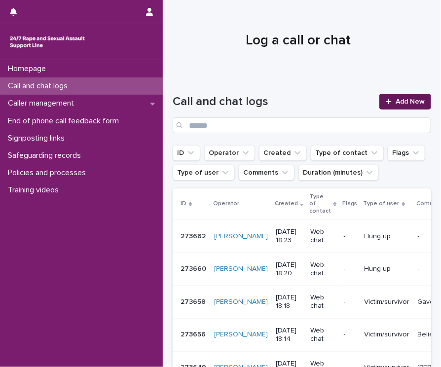
click at [386, 103] on icon at bounding box center [389, 101] width 6 height 7
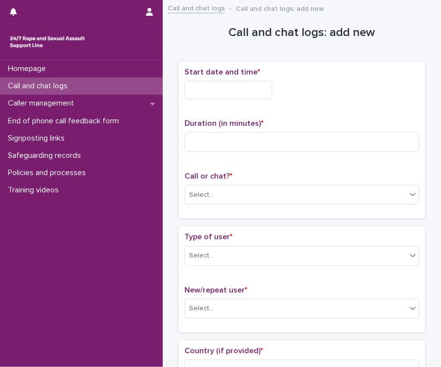
click at [191, 87] on input "text" at bounding box center [228, 90] width 88 height 18
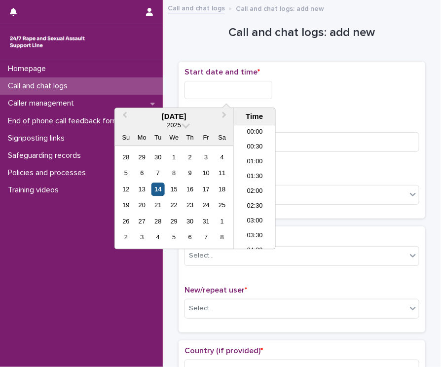
scroll to position [493, 0]
click at [155, 185] on div "14" at bounding box center [157, 189] width 13 height 13
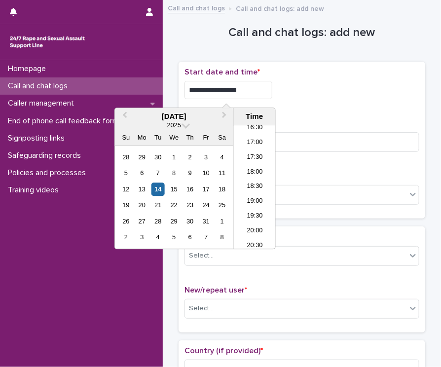
drag, startPoint x: 222, startPoint y: 89, endPoint x: 305, endPoint y: 92, distance: 82.9
click at [304, 92] on div "**********" at bounding box center [301, 90] width 235 height 18
type input "**********"
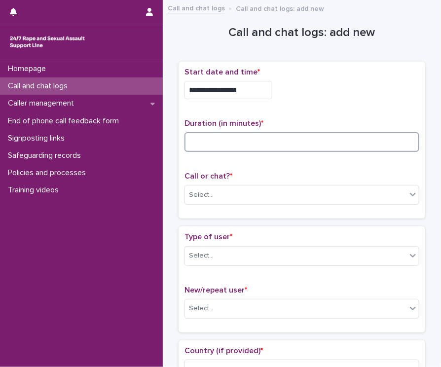
click at [306, 138] on input at bounding box center [301, 142] width 235 height 20
type input "*"
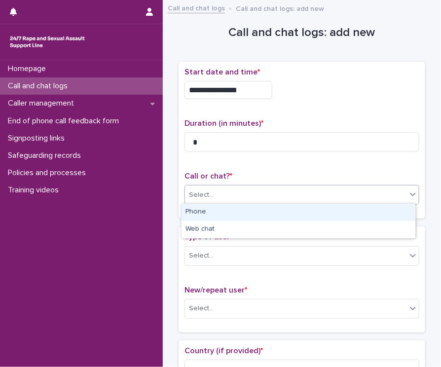
click at [399, 194] on div "Select..." at bounding box center [295, 195] width 221 height 16
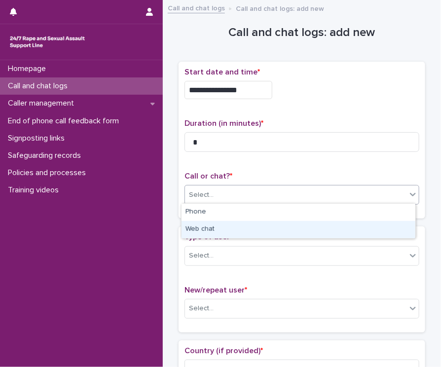
click at [374, 228] on div "Web chat" at bounding box center [299, 229] width 234 height 17
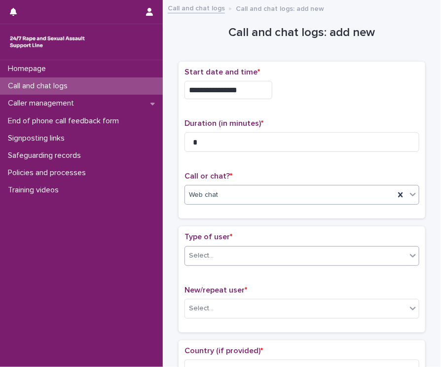
click at [406, 256] on icon at bounding box center [413, 256] width 10 height 10
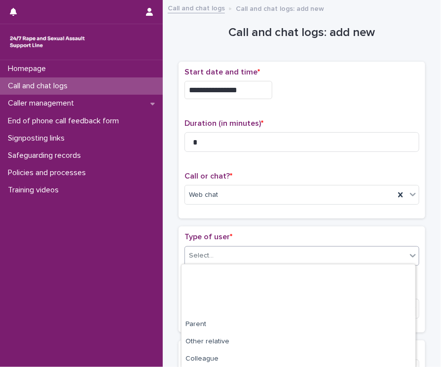
scroll to position [155, 0]
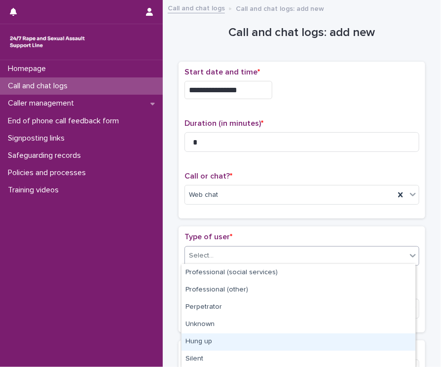
click at [384, 346] on div "Hung up" at bounding box center [299, 341] width 234 height 17
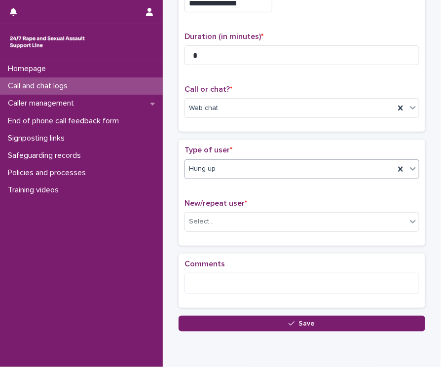
scroll to position [126, 0]
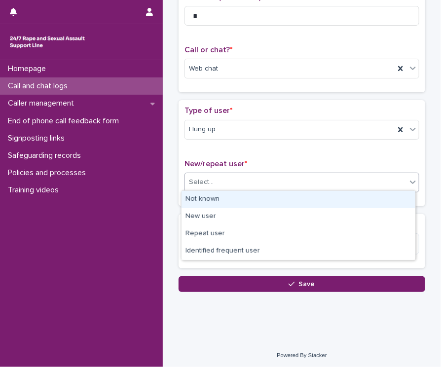
click at [393, 183] on div "Select..." at bounding box center [295, 182] width 221 height 16
click at [383, 200] on div "Not known" at bounding box center [299, 199] width 234 height 17
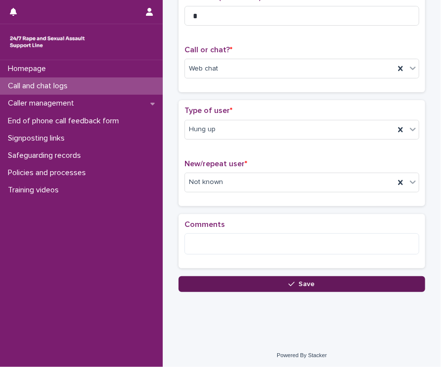
click at [357, 281] on button "Save" at bounding box center [302, 284] width 247 height 16
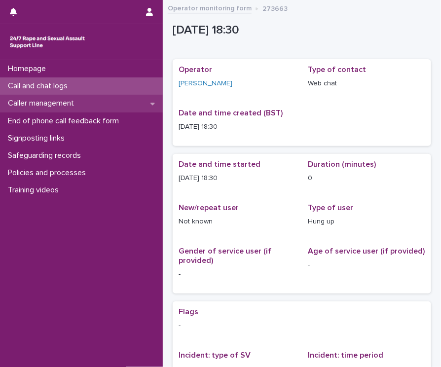
click at [46, 100] on p "Caller management" at bounding box center [43, 103] width 78 height 9
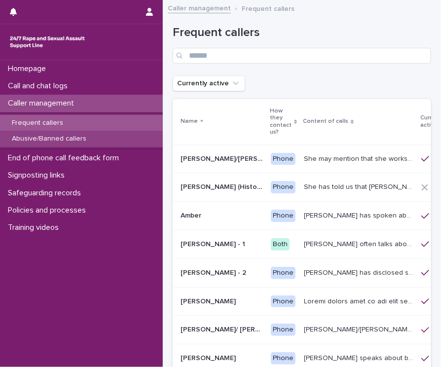
click at [55, 141] on p "Abusive/Banned callers" at bounding box center [49, 139] width 90 height 8
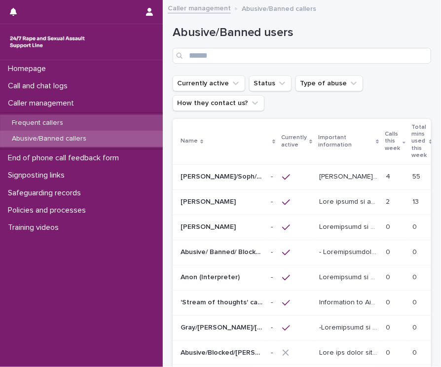
click at [55, 123] on p "Frequent callers" at bounding box center [37, 123] width 67 height 8
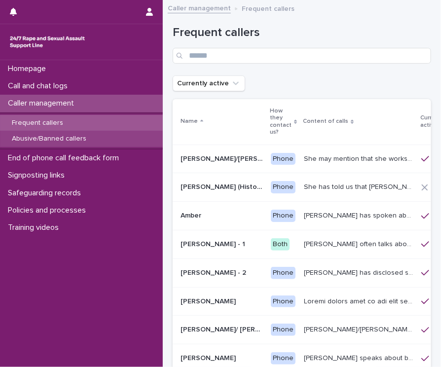
click at [54, 140] on p "Abusive/Banned callers" at bounding box center [49, 139] width 90 height 8
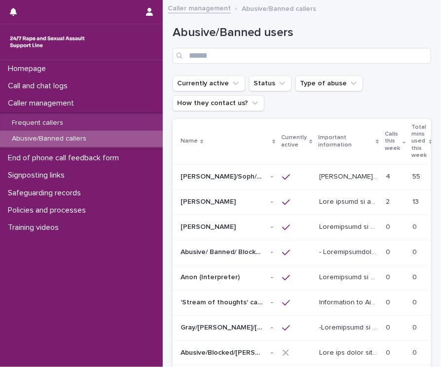
click at [237, 172] on p "[PERSON_NAME]/Soph/[PERSON_NAME]/[PERSON_NAME]/Scarlet/[PERSON_NAME] - Banned/W…" at bounding box center [223, 176] width 84 height 10
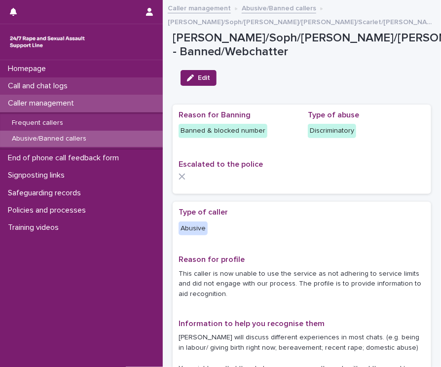
click at [60, 88] on p "Call and chat logs" at bounding box center [40, 85] width 72 height 9
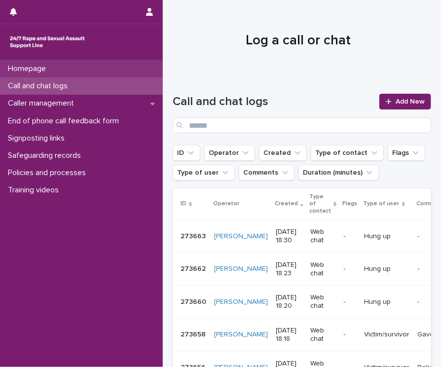
click at [50, 71] on p "Homepage" at bounding box center [29, 68] width 50 height 9
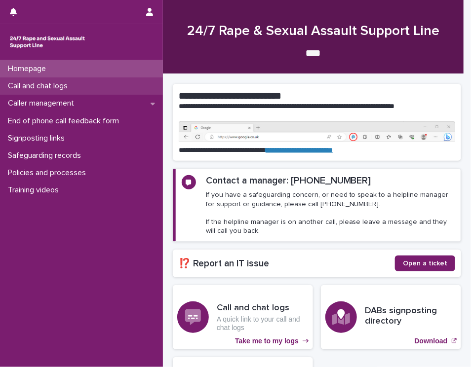
click at [51, 87] on p "Call and chat logs" at bounding box center [40, 85] width 72 height 9
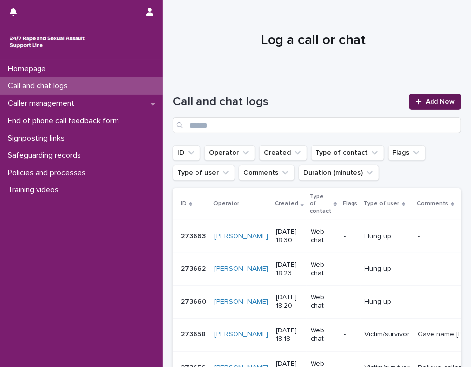
click at [406, 100] on span "Add New" at bounding box center [439, 101] width 29 height 7
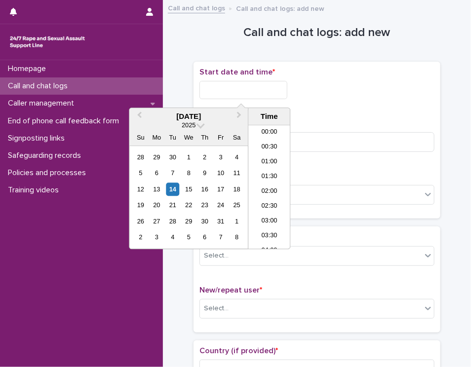
click at [257, 94] on input "text" at bounding box center [243, 90] width 88 height 18
click at [176, 189] on div "14" at bounding box center [172, 189] width 13 height 13
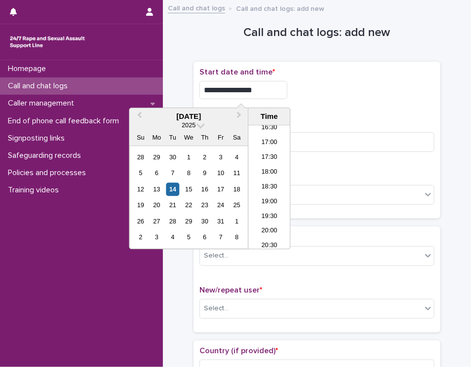
drag, startPoint x: 236, startPoint y: 88, endPoint x: 292, endPoint y: 83, distance: 56.0
click at [292, 83] on div "**********" at bounding box center [316, 90] width 235 height 18
type input "**********"
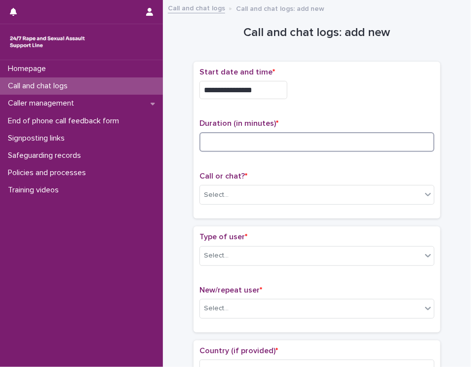
click at [345, 136] on input at bounding box center [316, 142] width 235 height 20
type input "*"
click at [406, 193] on div at bounding box center [428, 194] width 12 height 18
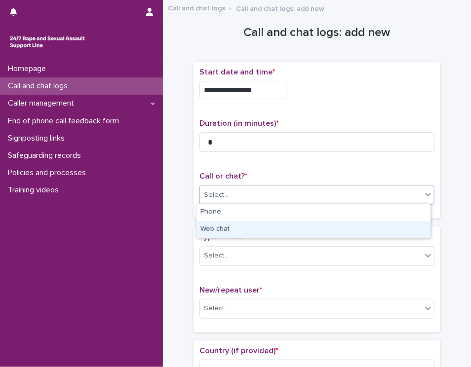
click at [391, 223] on div "Web chat" at bounding box center [313, 229] width 234 height 17
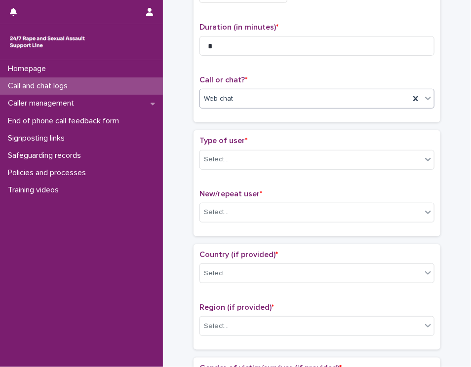
scroll to position [129, 0]
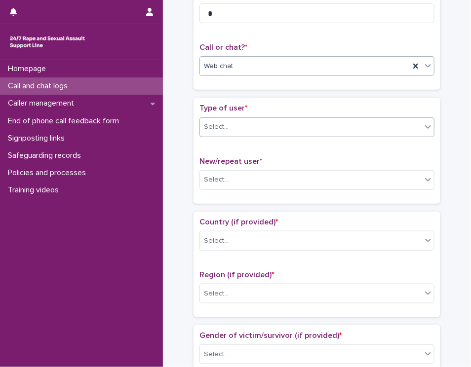
click at [406, 124] on div "Select..." at bounding box center [310, 127] width 221 height 16
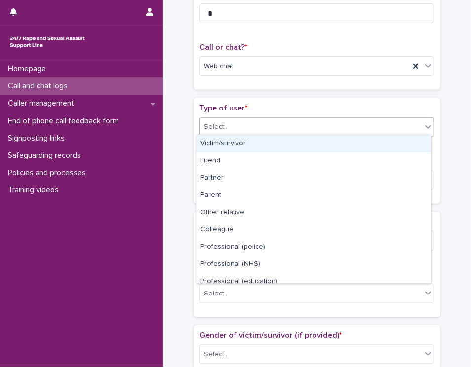
click at [406, 144] on div "Victim/survivor" at bounding box center [313, 143] width 234 height 17
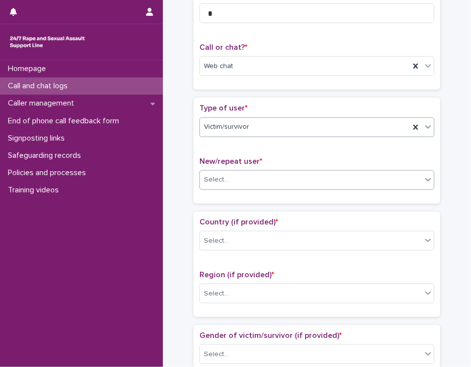
click at [406, 180] on icon at bounding box center [428, 180] width 10 height 10
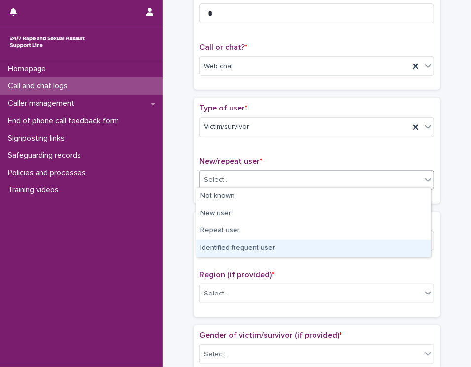
click at [386, 245] on div "Identified frequent user" at bounding box center [313, 248] width 234 height 17
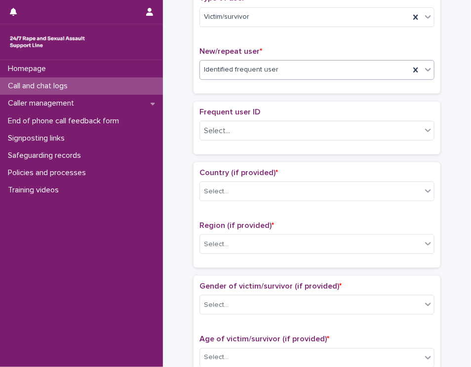
scroll to position [257, 0]
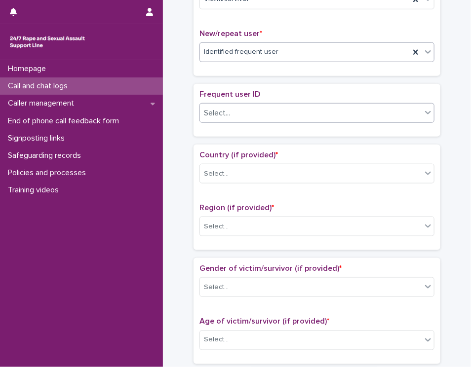
click at [406, 108] on icon at bounding box center [428, 113] width 10 height 10
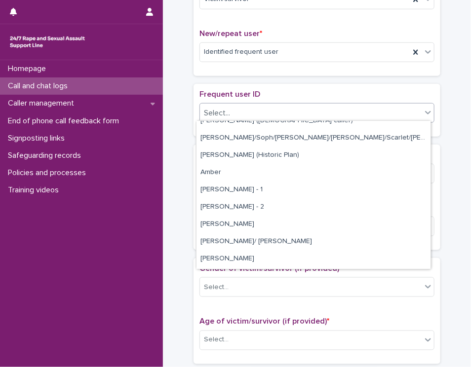
scroll to position [158, 0]
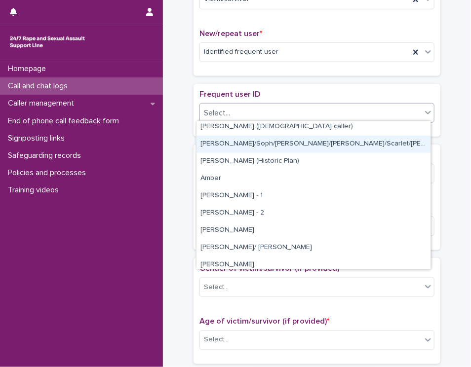
click at [387, 145] on div "[PERSON_NAME]/Soph/[PERSON_NAME]/[PERSON_NAME]/Scarlet/[PERSON_NAME] - Banned/W…" at bounding box center [313, 144] width 234 height 17
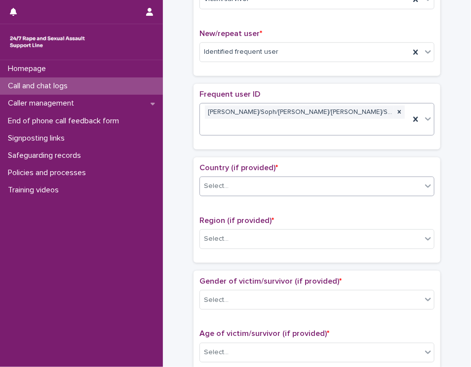
click at [406, 178] on div "Select..." at bounding box center [310, 186] width 221 height 16
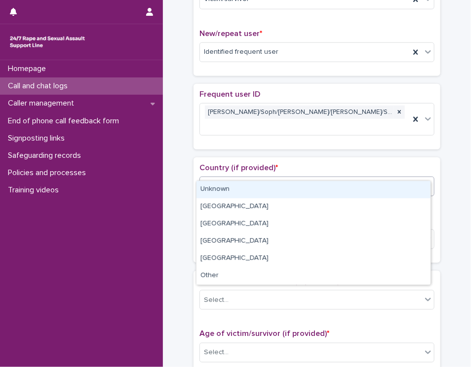
click at [398, 191] on div "Unknown" at bounding box center [313, 189] width 234 height 17
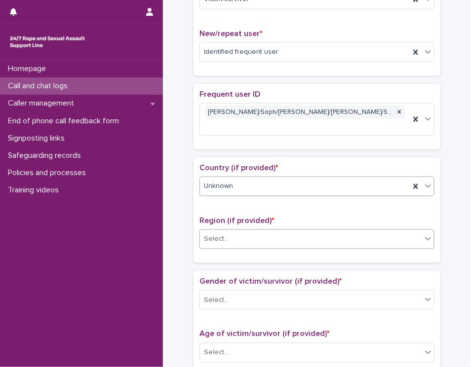
click at [406, 231] on div "Select..." at bounding box center [310, 239] width 221 height 16
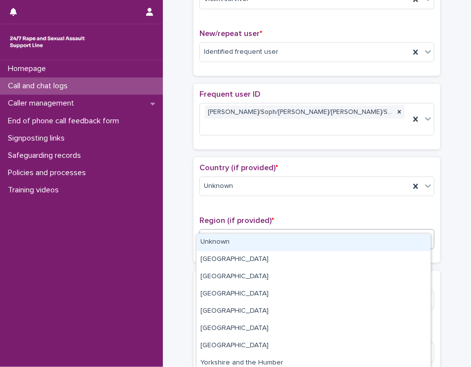
click at [398, 244] on div "Unknown" at bounding box center [313, 242] width 234 height 17
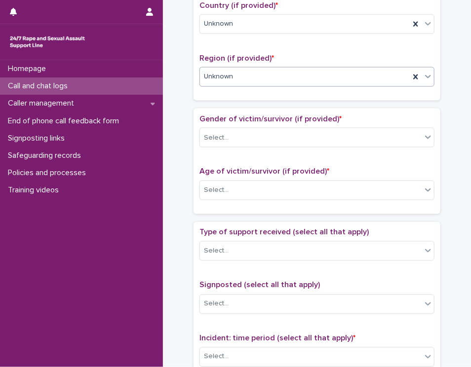
scroll to position [438, 0]
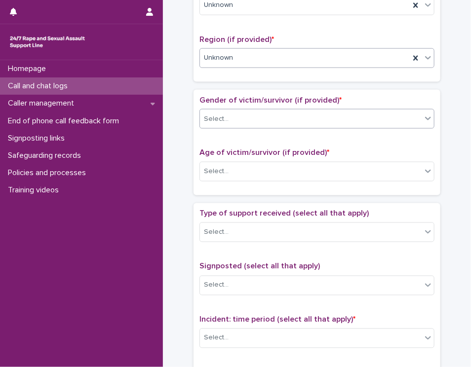
click at [406, 117] on icon at bounding box center [428, 118] width 6 height 3
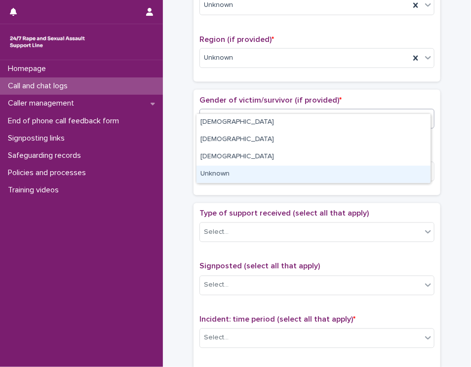
click at [406, 173] on div "Unknown" at bounding box center [313, 174] width 234 height 17
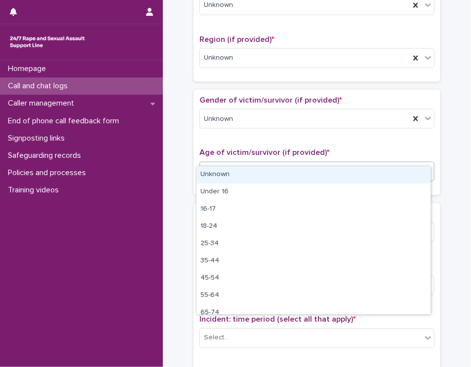
click at [406, 162] on div at bounding box center [428, 171] width 12 height 18
click at [406, 182] on div "Unknown" at bounding box center [313, 174] width 234 height 17
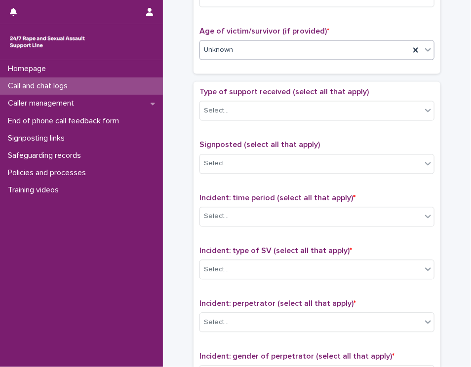
scroll to position [600, 0]
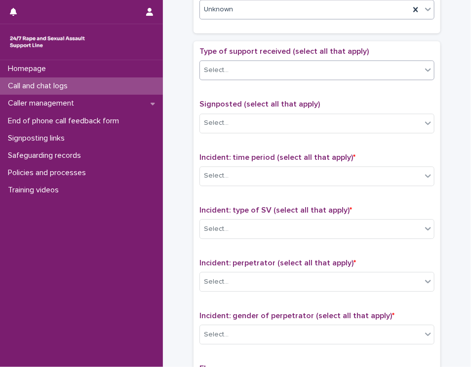
click at [406, 61] on div at bounding box center [428, 70] width 12 height 18
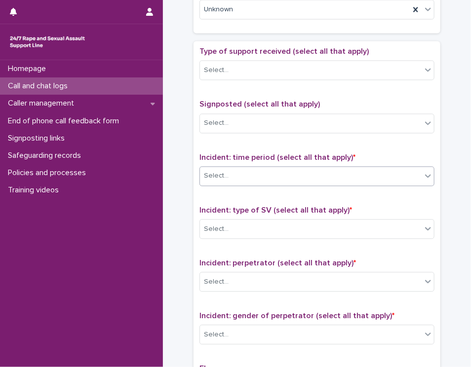
click at [406, 171] on icon at bounding box center [428, 176] width 10 height 10
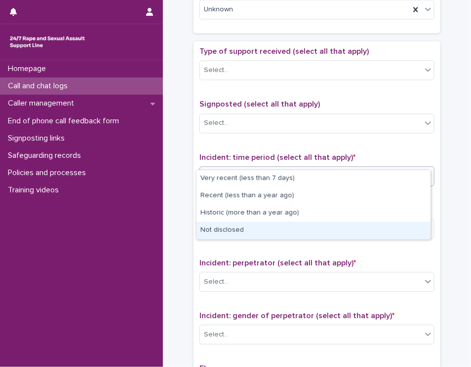
click at [400, 222] on div "Not disclosed" at bounding box center [313, 230] width 234 height 17
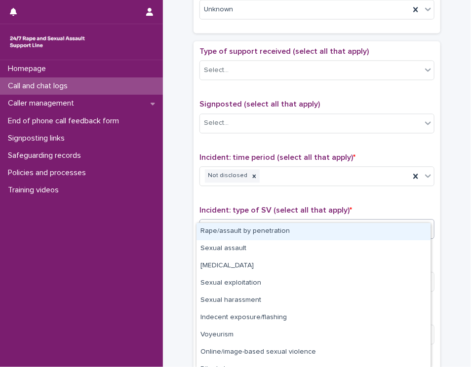
click at [406, 227] on icon at bounding box center [428, 228] width 6 height 3
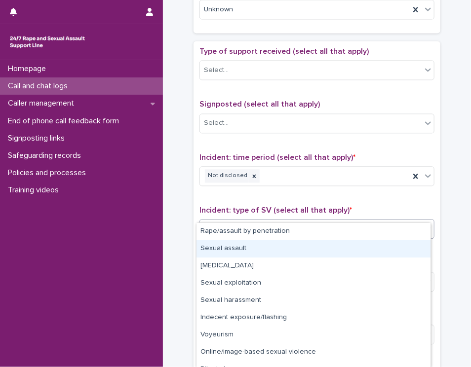
click at [406, 311] on div "Rape/assault by penetration Sexual assault [MEDICAL_DATA] Sexual exploitation S…" at bounding box center [313, 295] width 234 height 145
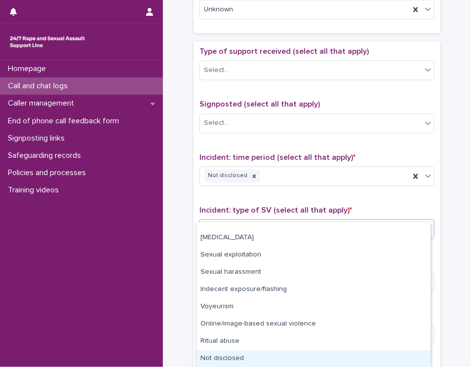
click at [401, 357] on div "Not disclosed" at bounding box center [313, 358] width 234 height 17
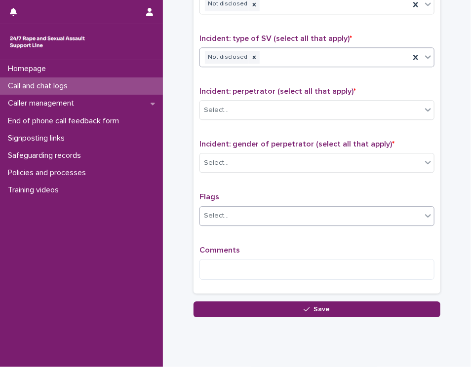
scroll to position [773, 0]
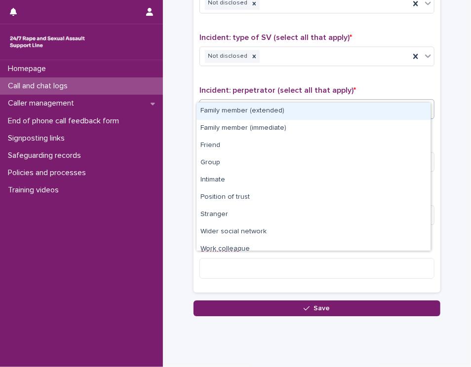
click at [406, 104] on icon at bounding box center [428, 109] width 10 height 10
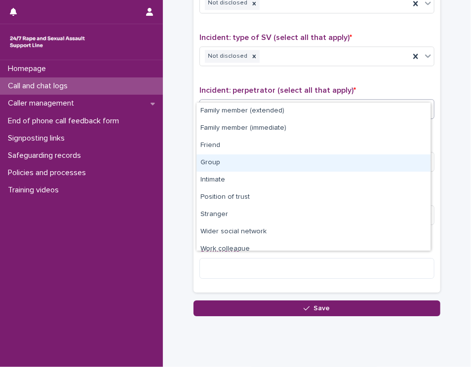
scroll to position [41, 0]
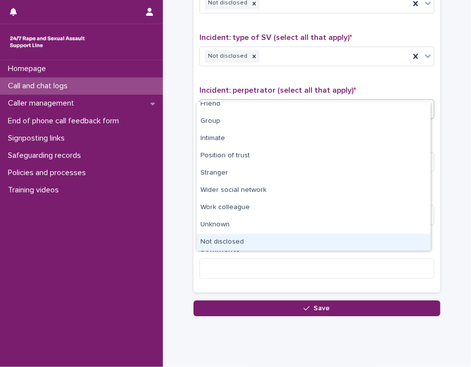
click at [395, 235] on div "Not disclosed" at bounding box center [313, 242] width 234 height 17
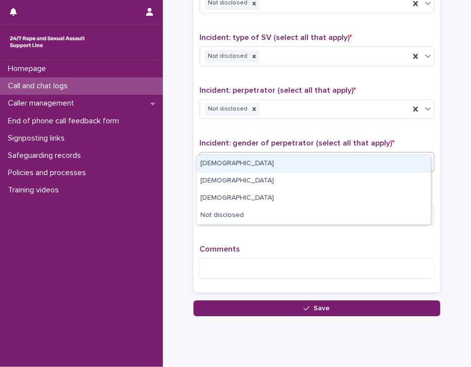
click at [406, 156] on icon at bounding box center [428, 161] width 10 height 10
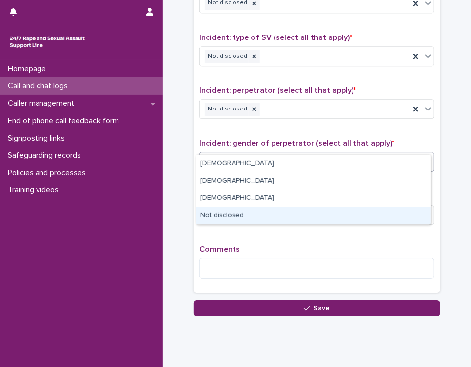
click at [397, 214] on div "Not disclosed" at bounding box center [313, 215] width 234 height 17
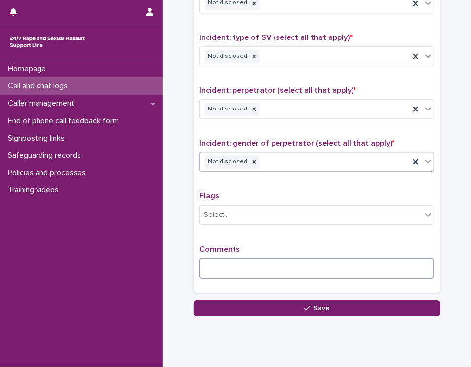
click at [369, 258] on textarea at bounding box center [316, 268] width 235 height 21
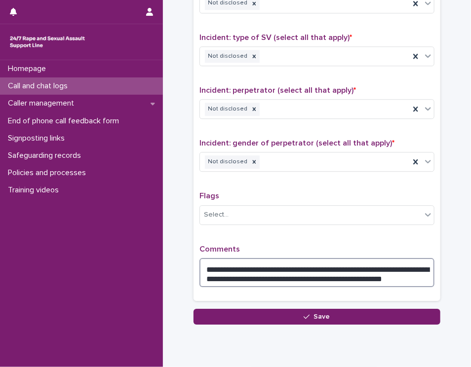
drag, startPoint x: 274, startPoint y: 249, endPoint x: 248, endPoint y: 261, distance: 28.5
click at [248, 261] on textarea "**********" at bounding box center [316, 273] width 235 height 30
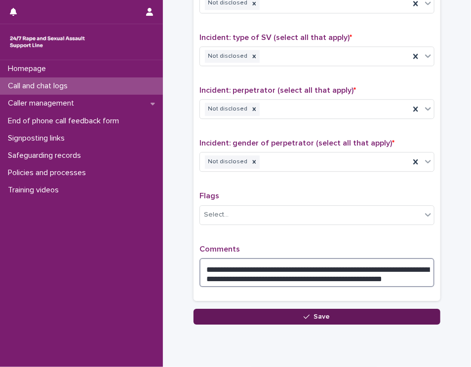
type textarea "**********"
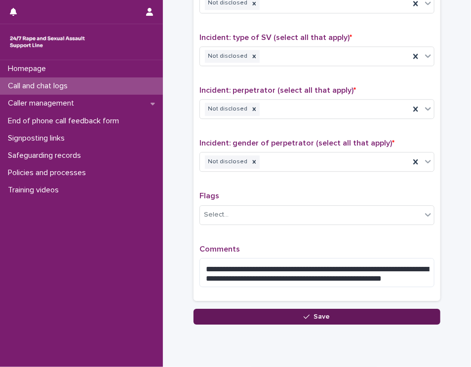
click at [287, 309] on button "Save" at bounding box center [316, 317] width 247 height 16
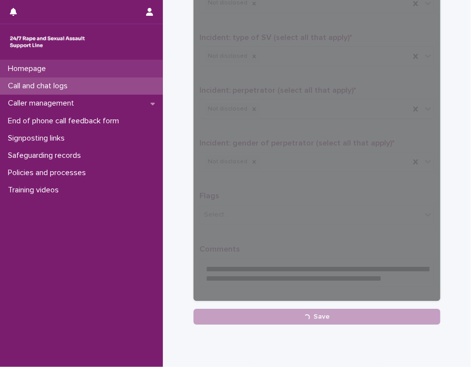
click at [33, 65] on p "Homepage" at bounding box center [29, 68] width 50 height 9
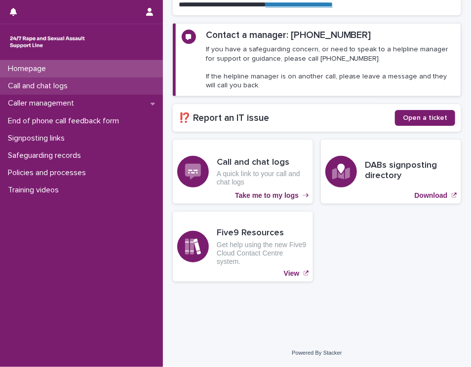
scroll to position [116, 0]
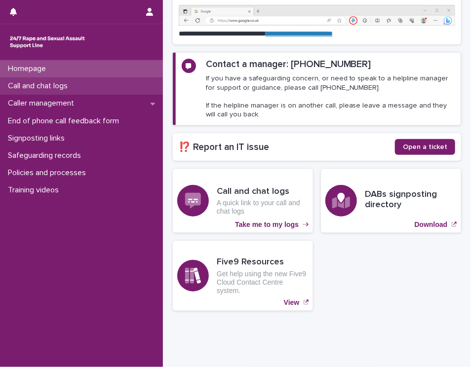
click at [37, 88] on p "Call and chat logs" at bounding box center [40, 85] width 72 height 9
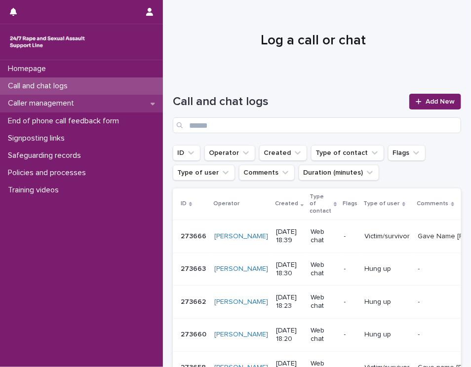
click at [33, 104] on p "Caller management" at bounding box center [43, 103] width 78 height 9
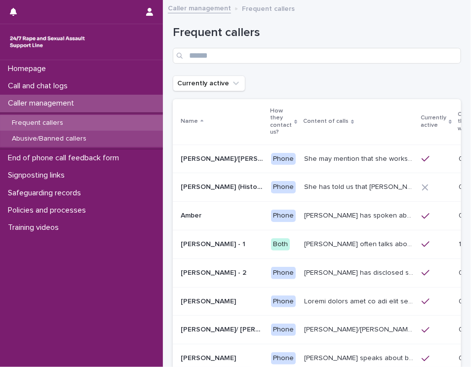
click at [32, 137] on p "Abusive/Banned callers" at bounding box center [49, 139] width 90 height 8
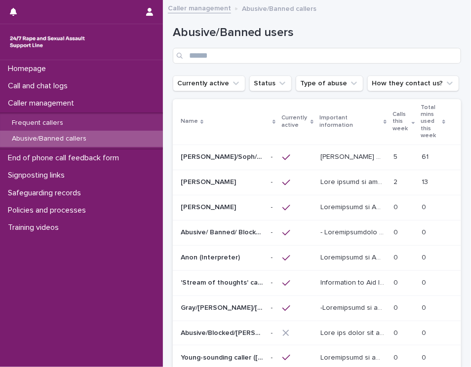
click at [257, 159] on p "[PERSON_NAME]/Soph/[PERSON_NAME]/[PERSON_NAME]/Scarlet/[PERSON_NAME] - Banned/W…" at bounding box center [223, 156] width 84 height 10
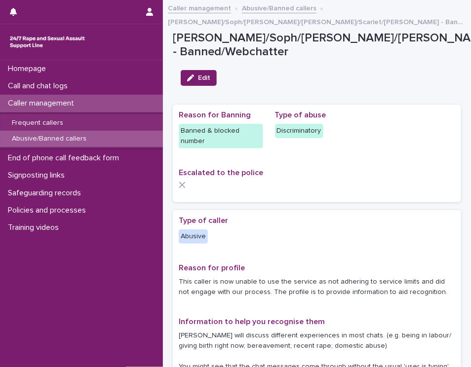
click at [177, 74] on div "Edit" at bounding box center [197, 78] width 40 height 16
click at [189, 78] on icon "button" at bounding box center [190, 77] width 7 height 7
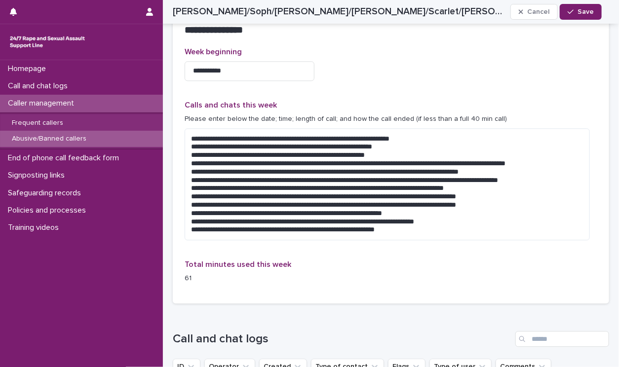
scroll to position [1018, 0]
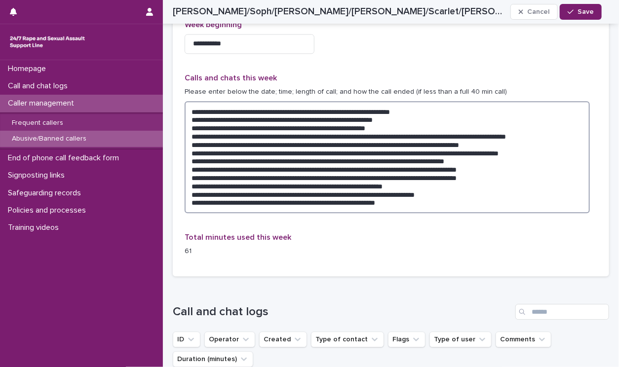
click at [406, 183] on textarea at bounding box center [386, 157] width 405 height 112
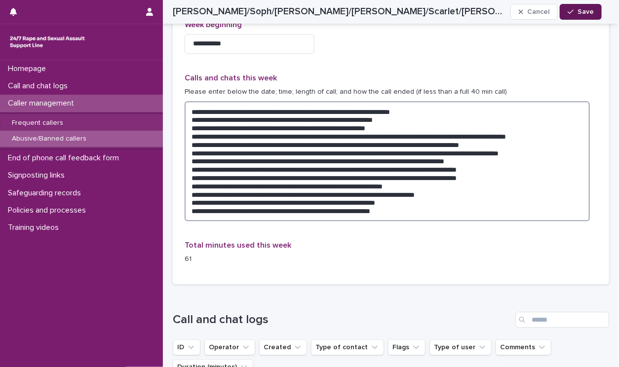
type textarea "**********"
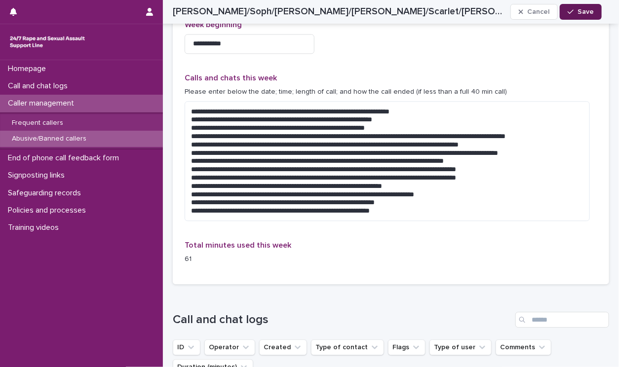
click at [406, 13] on span "Save" at bounding box center [585, 11] width 16 height 7
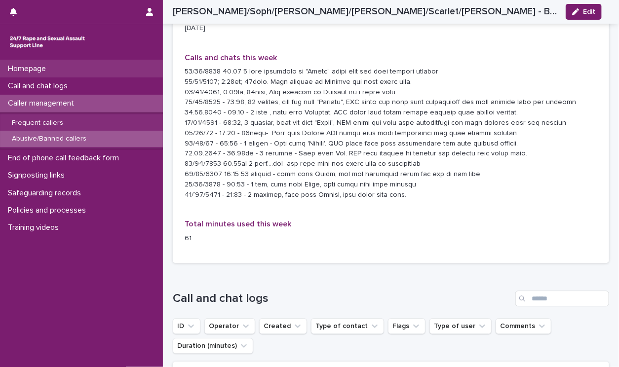
click at [32, 73] on p "Homepage" at bounding box center [29, 68] width 50 height 9
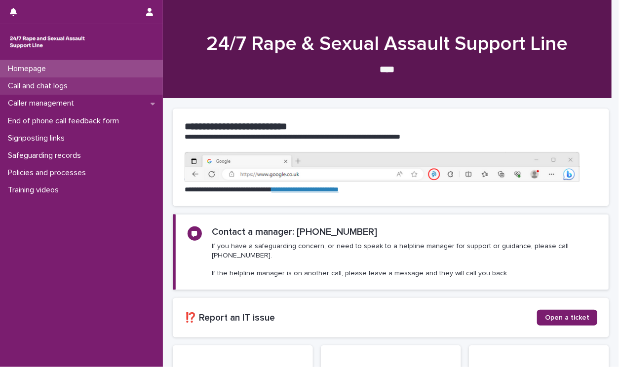
click at [47, 87] on p "Call and chat logs" at bounding box center [40, 85] width 72 height 9
